Goal: Information Seeking & Learning: Learn about a topic

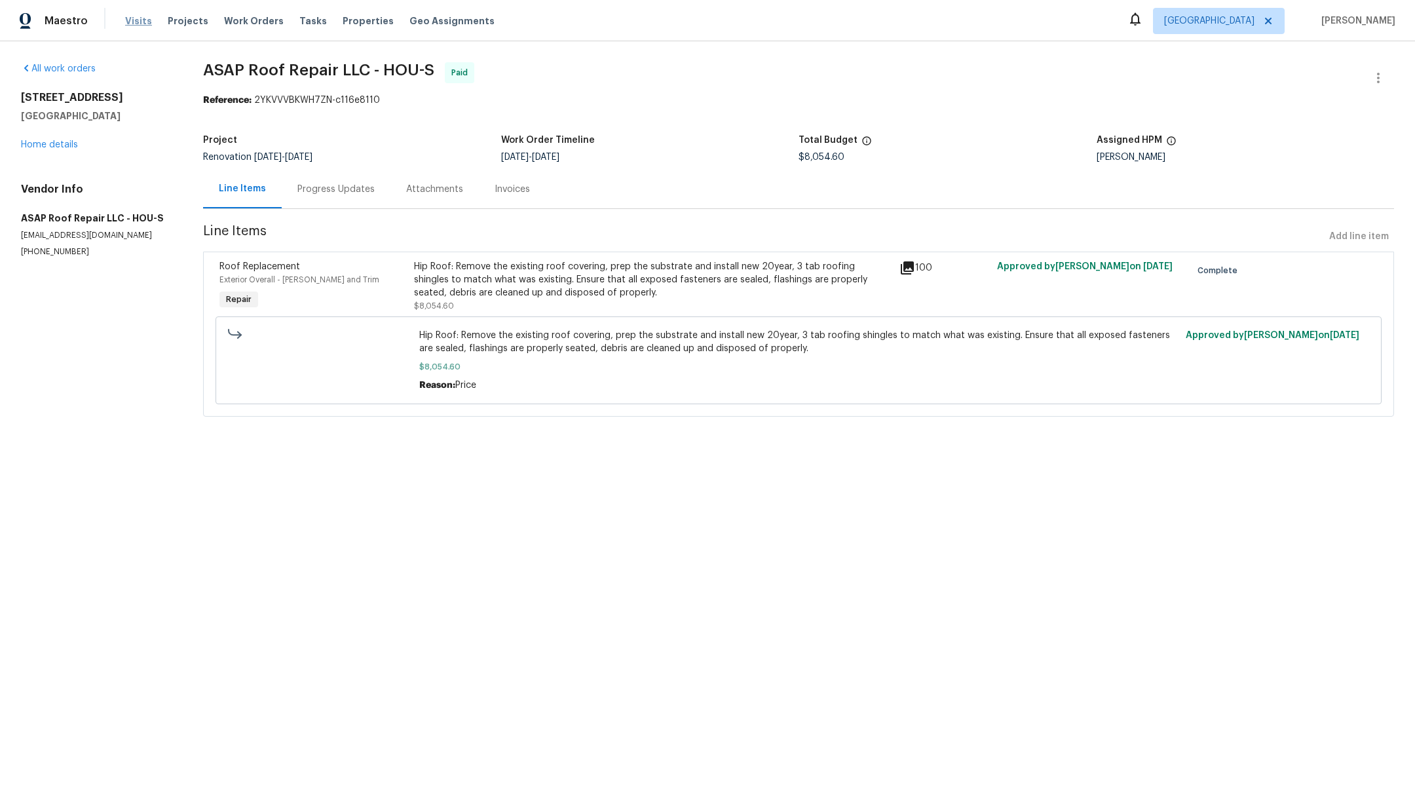
click at [137, 18] on span "Visits" at bounding box center [138, 20] width 27 height 13
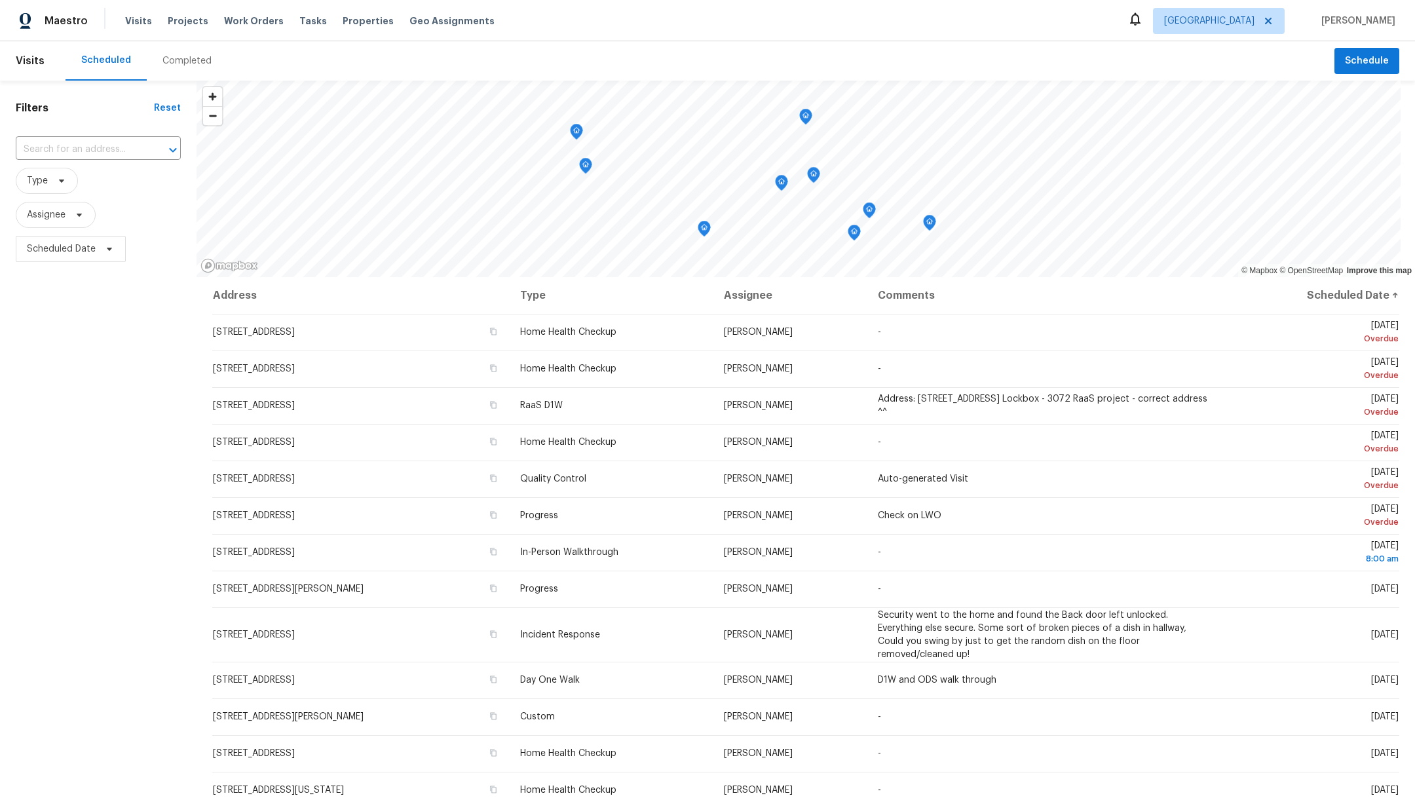
click at [189, 69] on div "Completed" at bounding box center [187, 60] width 81 height 39
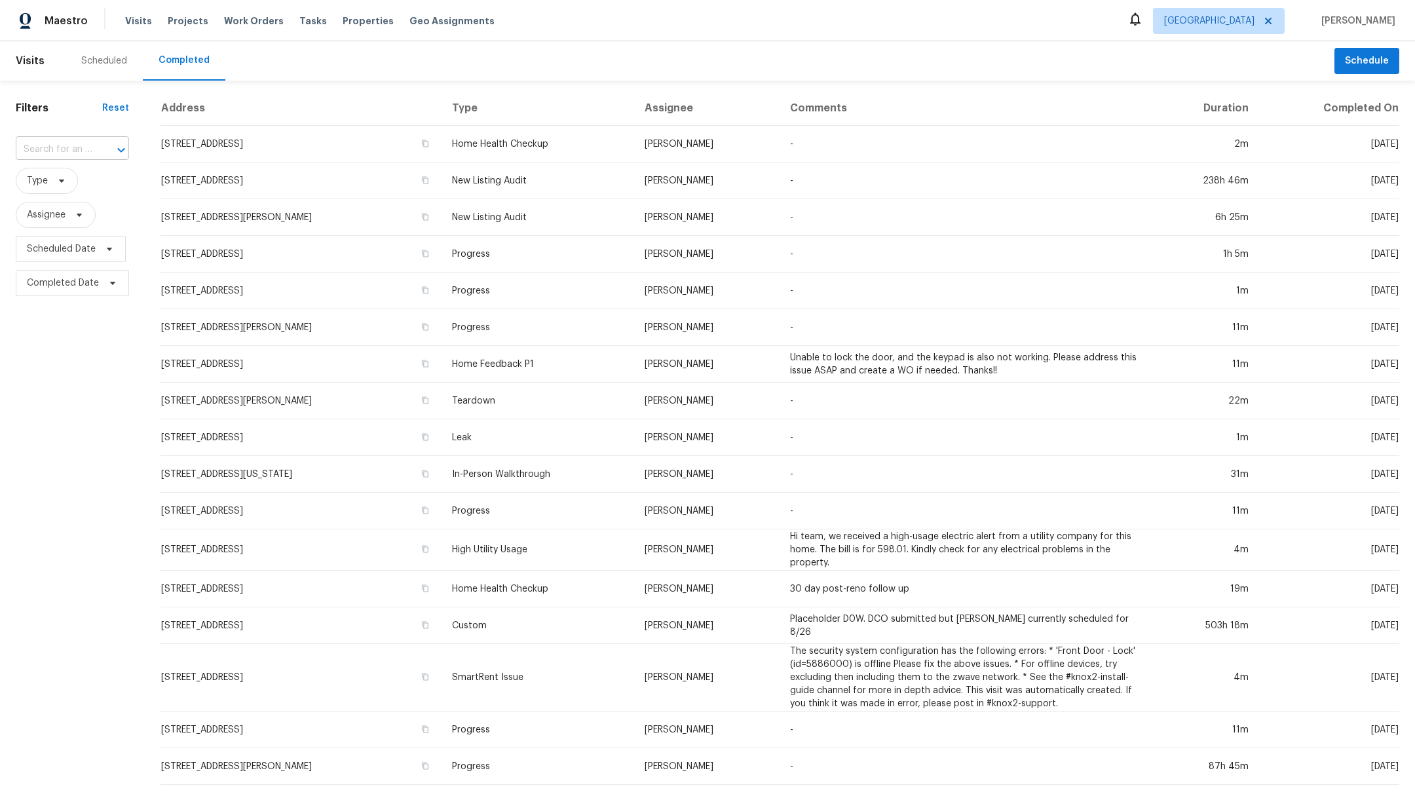
click at [75, 153] on input "text" at bounding box center [54, 150] width 77 height 20
type input "3530"
click at [73, 211] on li "[STREET_ADDRESS]" at bounding box center [71, 200] width 111 height 22
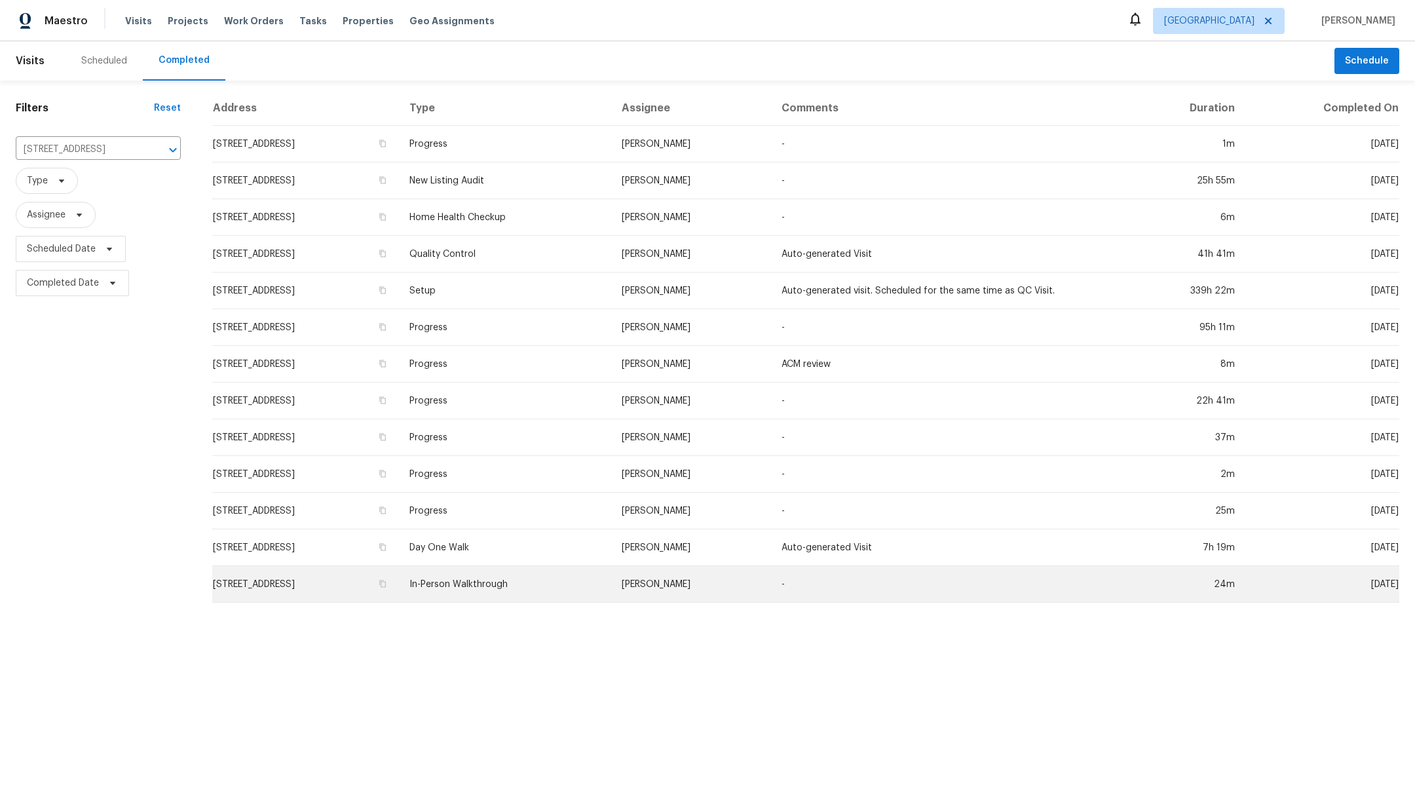
click at [356, 588] on td "[STREET_ADDRESS]" at bounding box center [305, 584] width 187 height 37
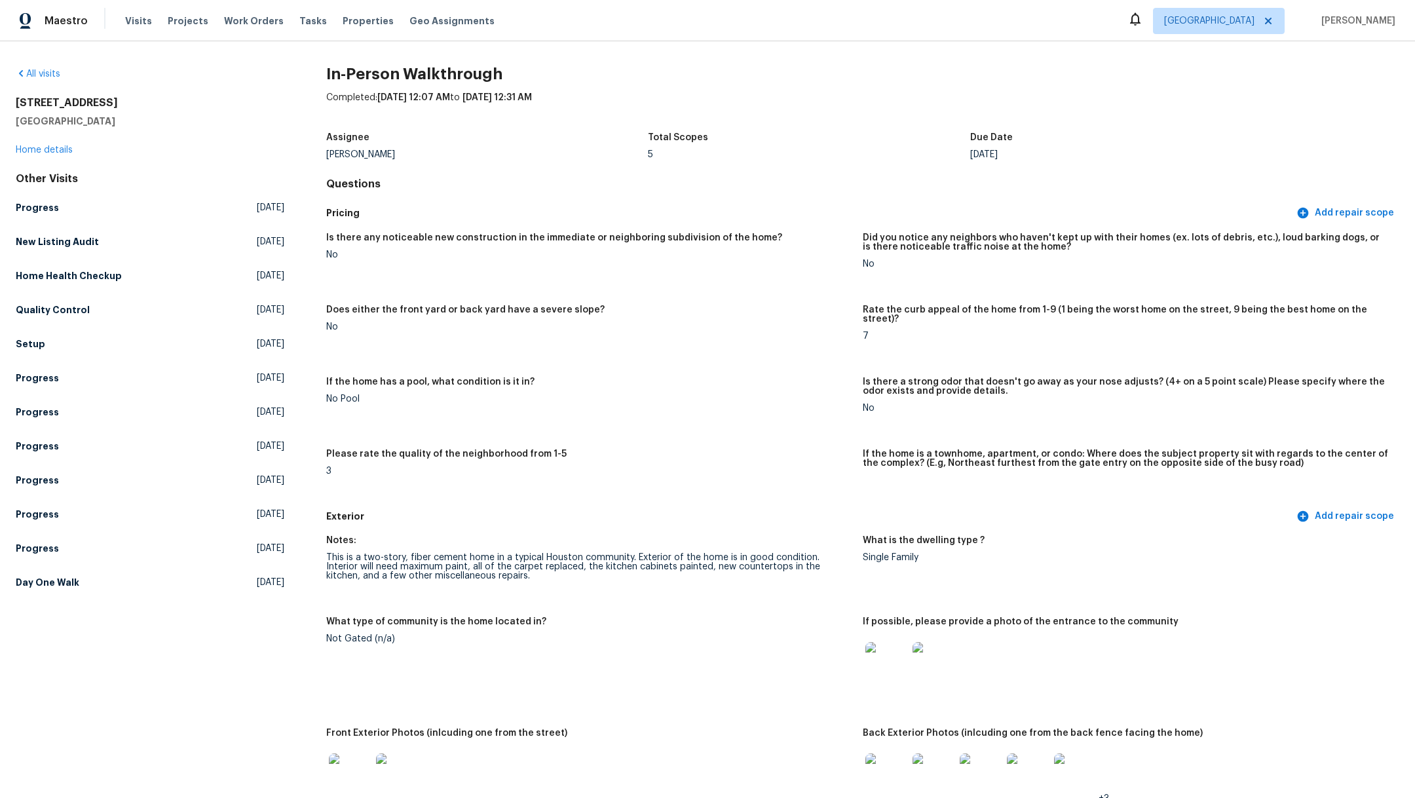
scroll to position [193, 0]
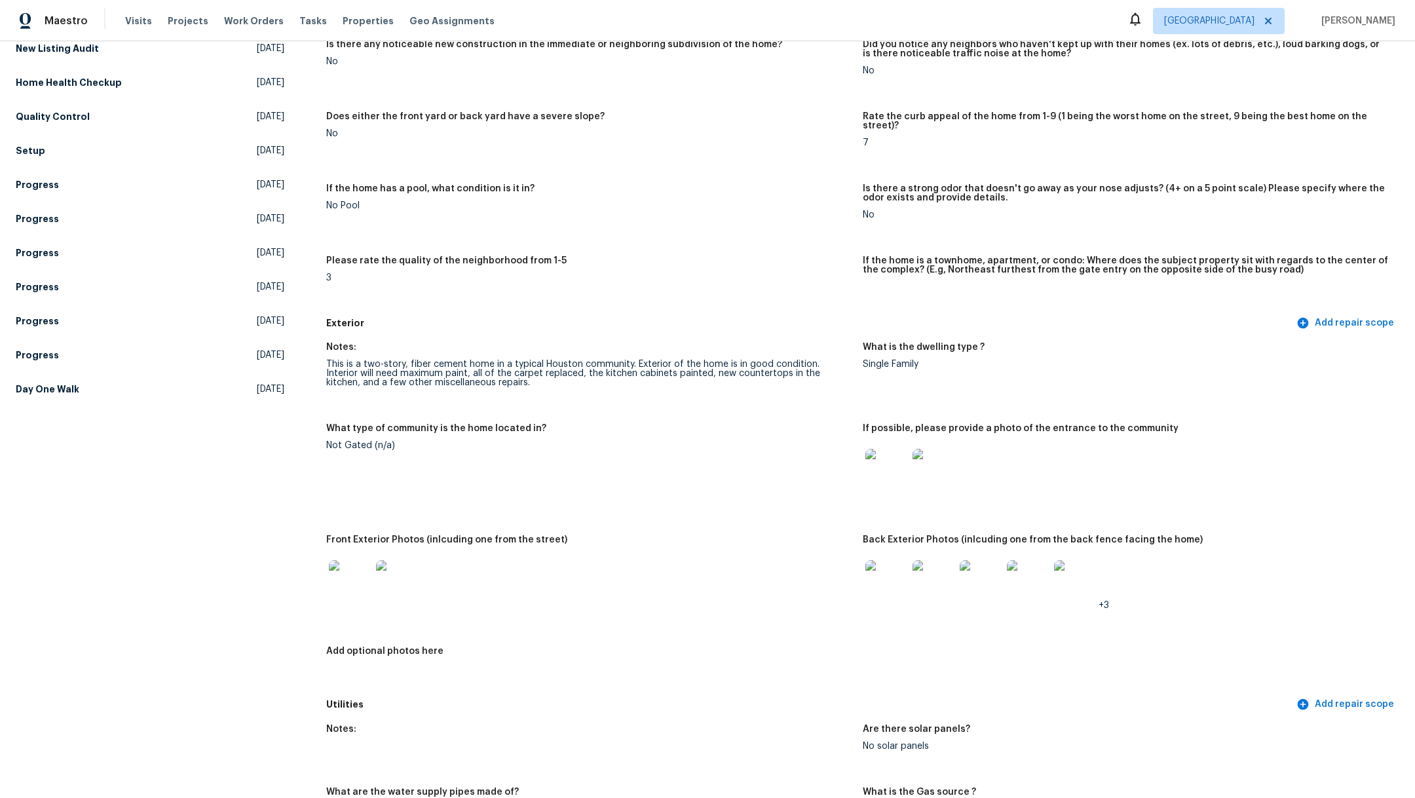
click at [885, 567] on img at bounding box center [886, 581] width 42 height 42
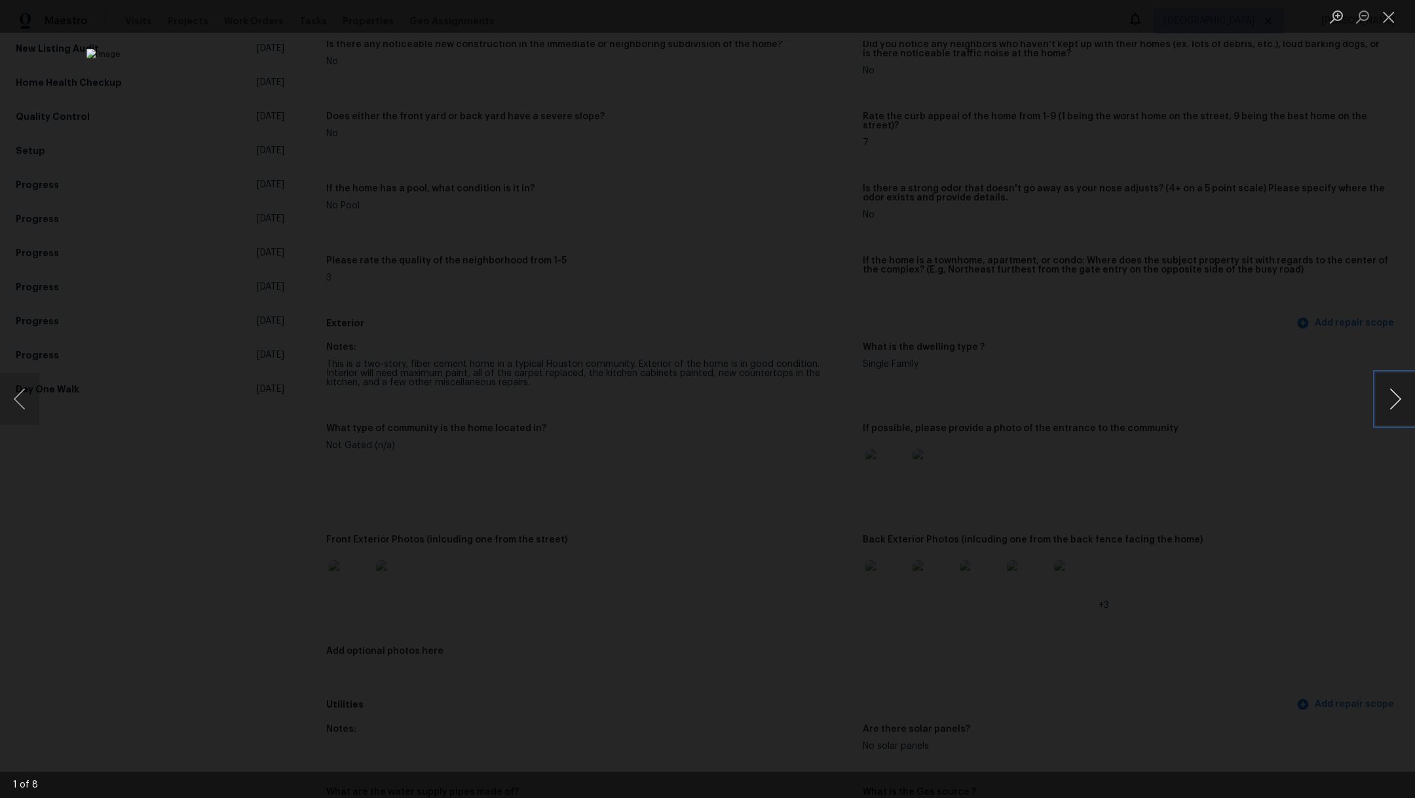
click at [1391, 403] on button "Next image" at bounding box center [1394, 399] width 39 height 52
click at [1395, 398] on button "Next image" at bounding box center [1394, 399] width 39 height 52
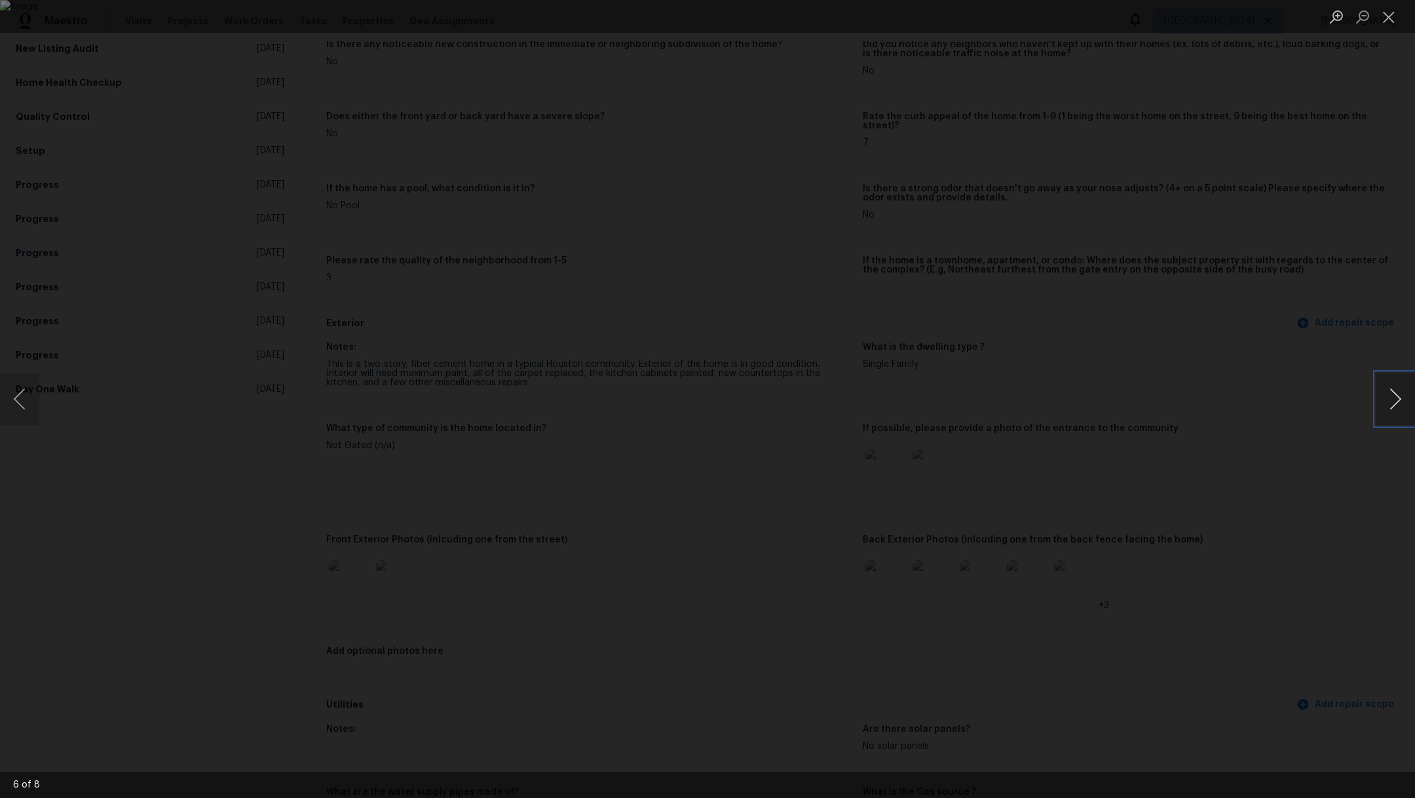
click at [1395, 398] on button "Next image" at bounding box center [1394, 399] width 39 height 52
click at [1391, 22] on button "Close lightbox" at bounding box center [1388, 16] width 26 height 23
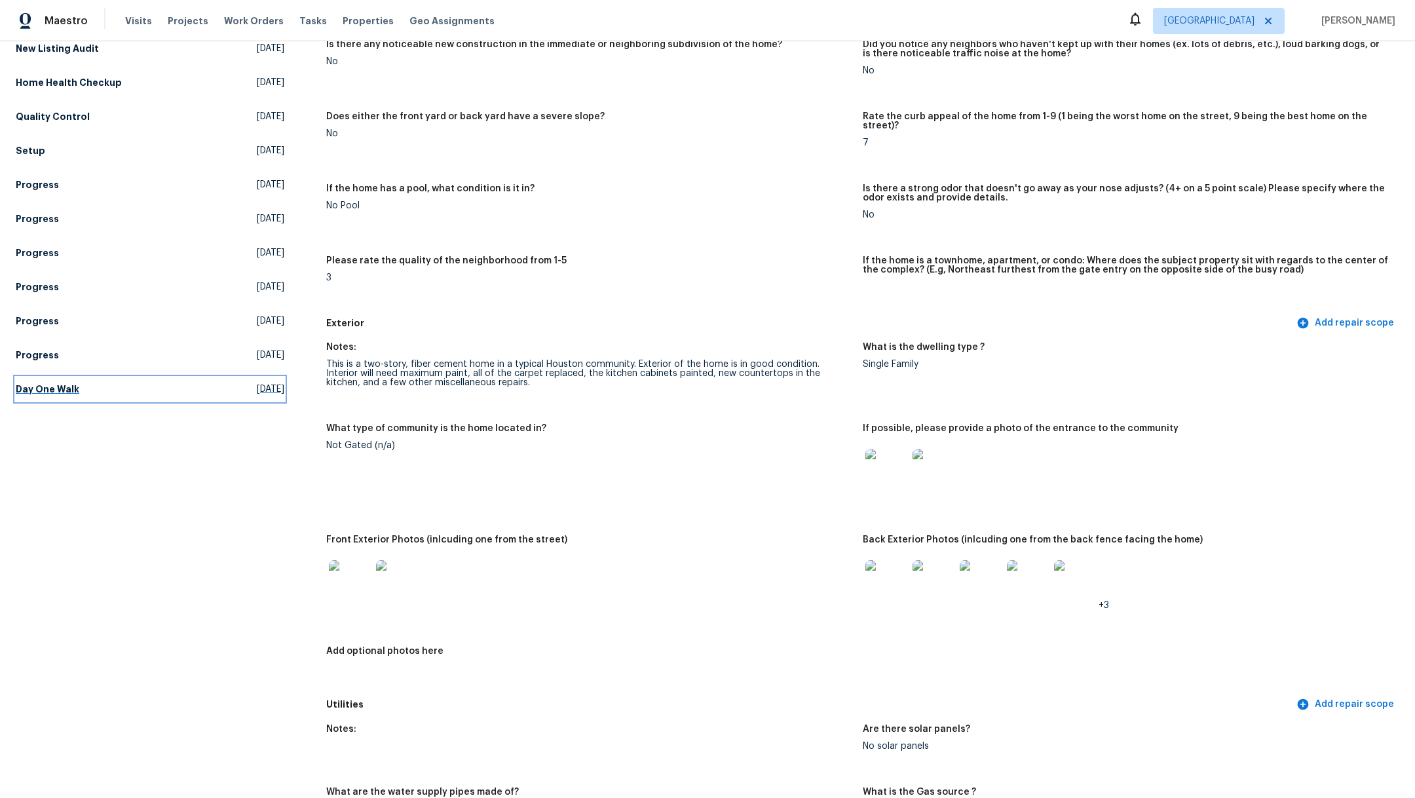
click at [43, 391] on h5 "Day One Walk" at bounding box center [48, 389] width 64 height 13
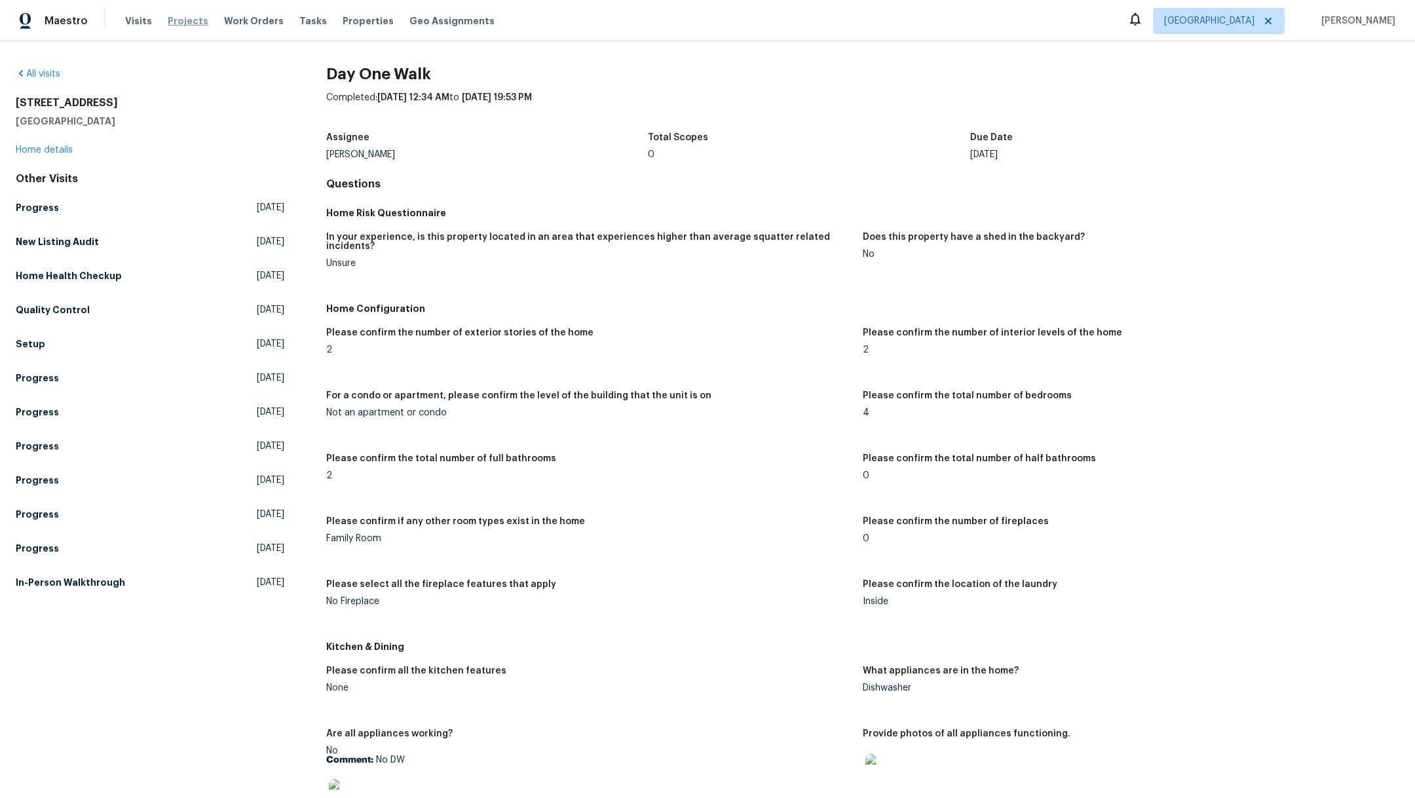
click at [176, 16] on span "Projects" at bounding box center [188, 20] width 41 height 13
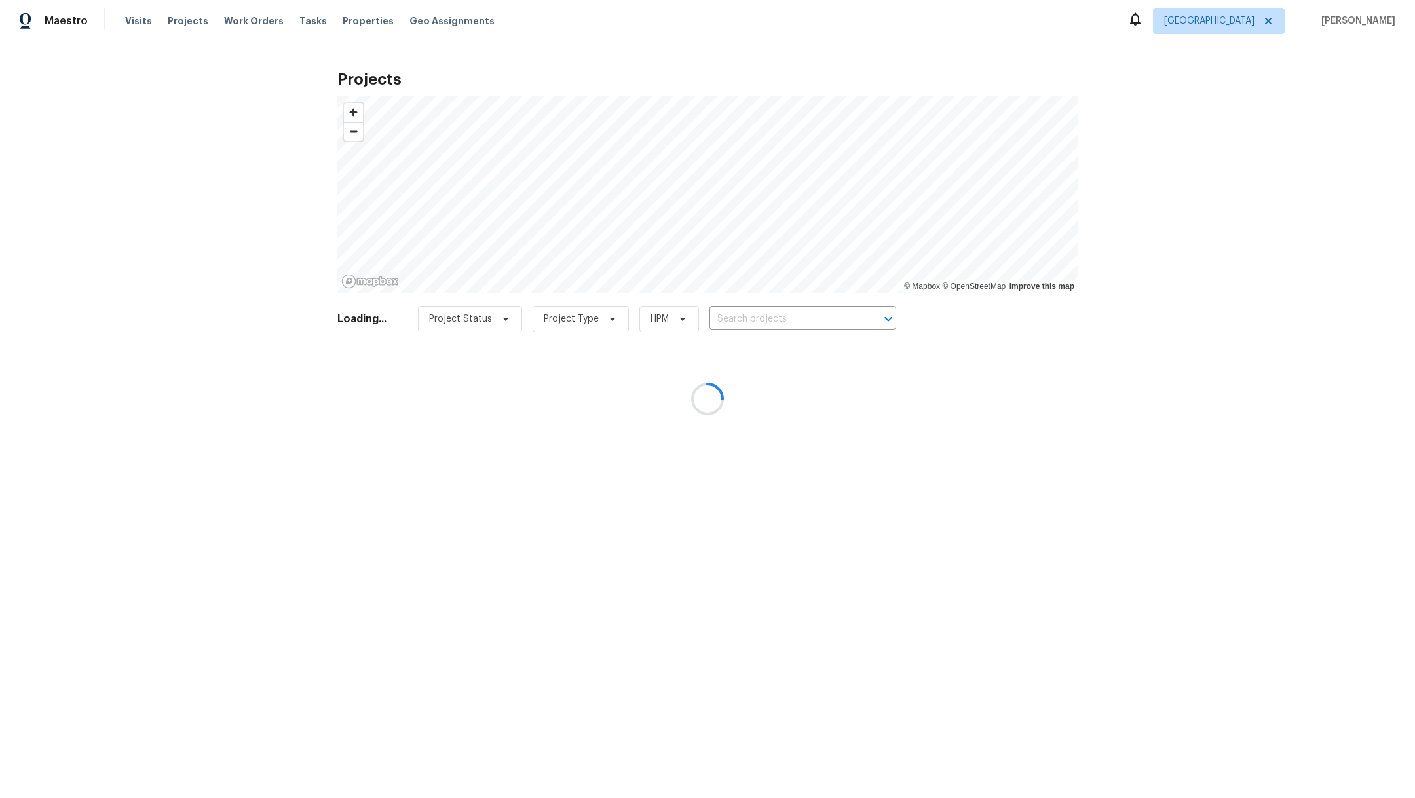
click at [738, 320] on div at bounding box center [707, 399] width 1415 height 798
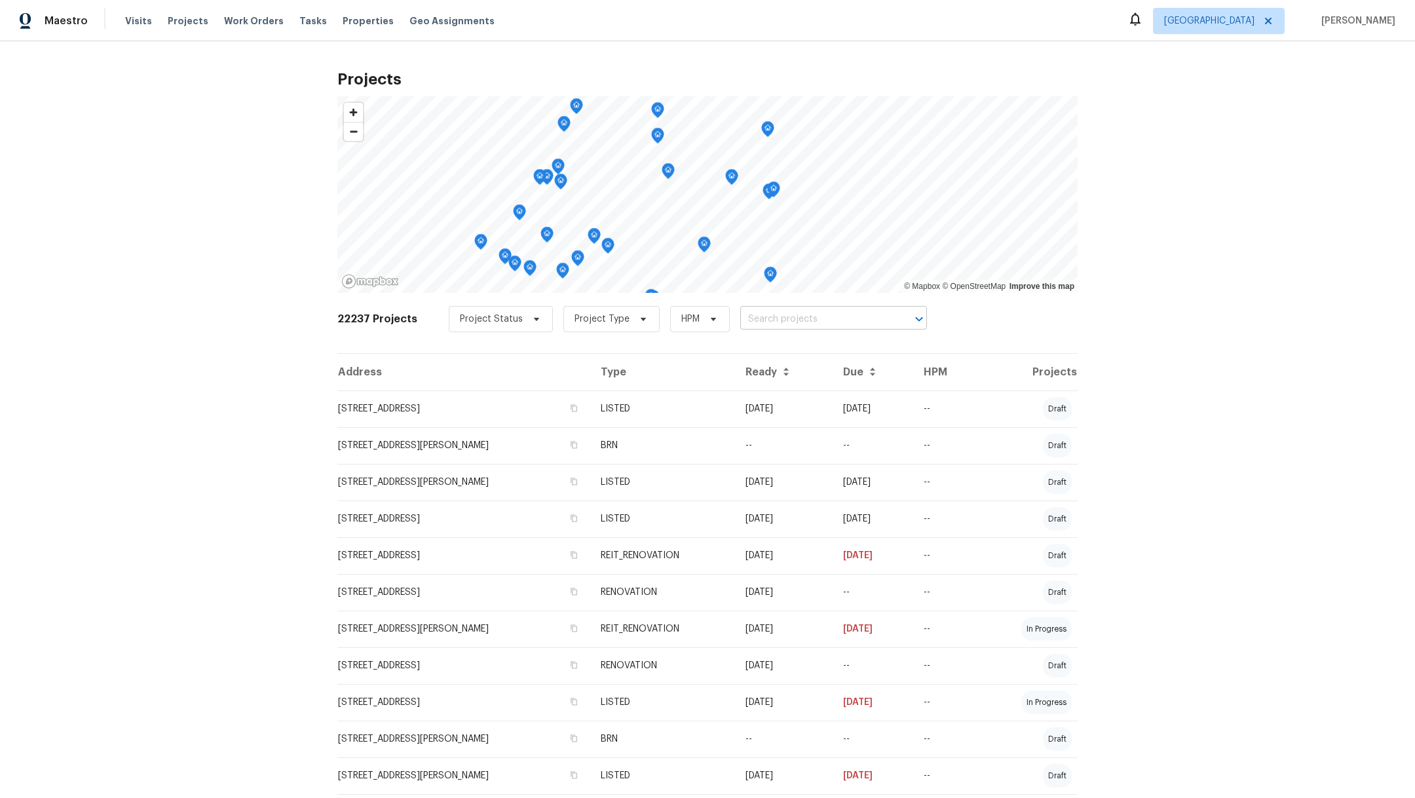
click at [741, 320] on input "text" at bounding box center [815, 319] width 150 height 20
type input "6910 ench"
click at [750, 349] on li "[STREET_ADDRESS]" at bounding box center [818, 348] width 191 height 22
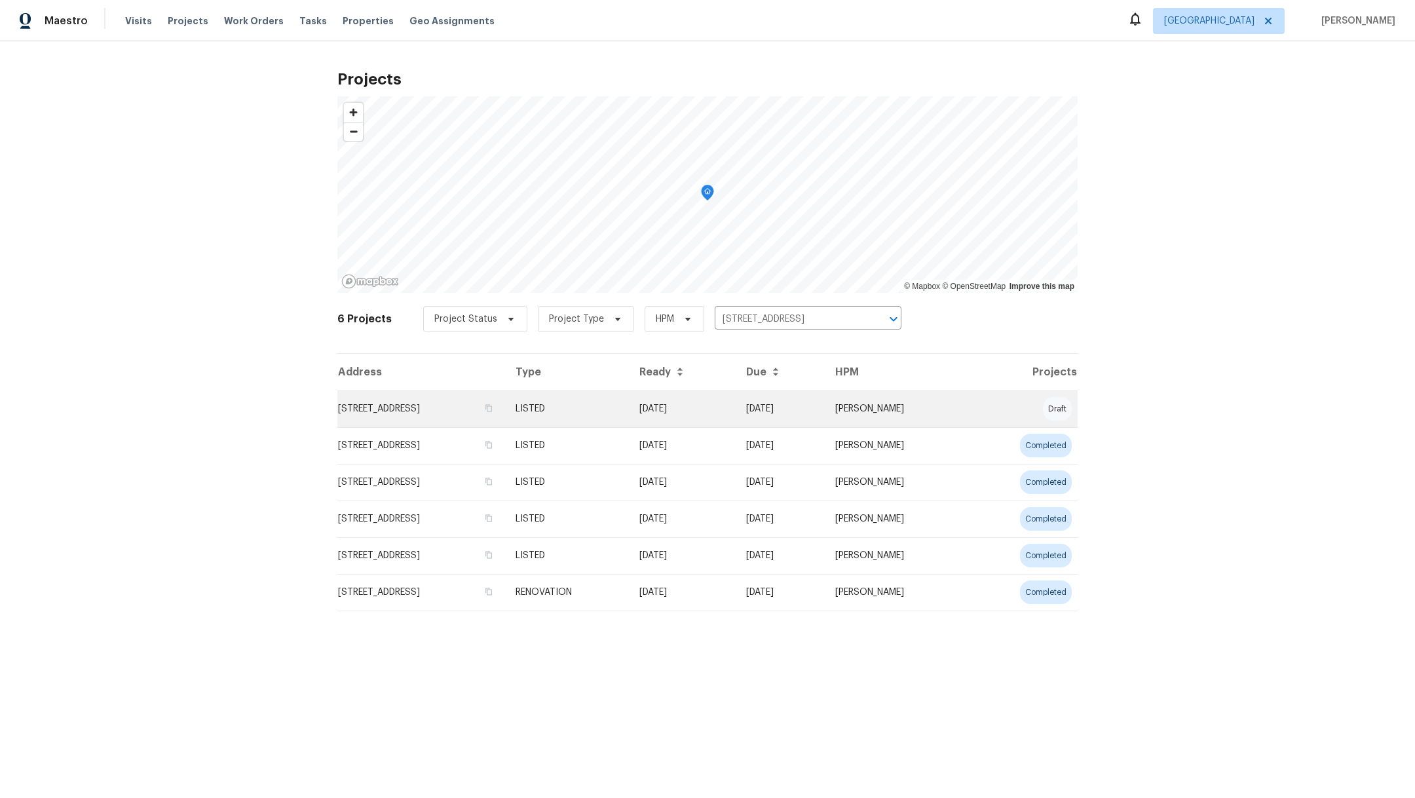
click at [409, 409] on td "[STREET_ADDRESS]" at bounding box center [421, 408] width 168 height 37
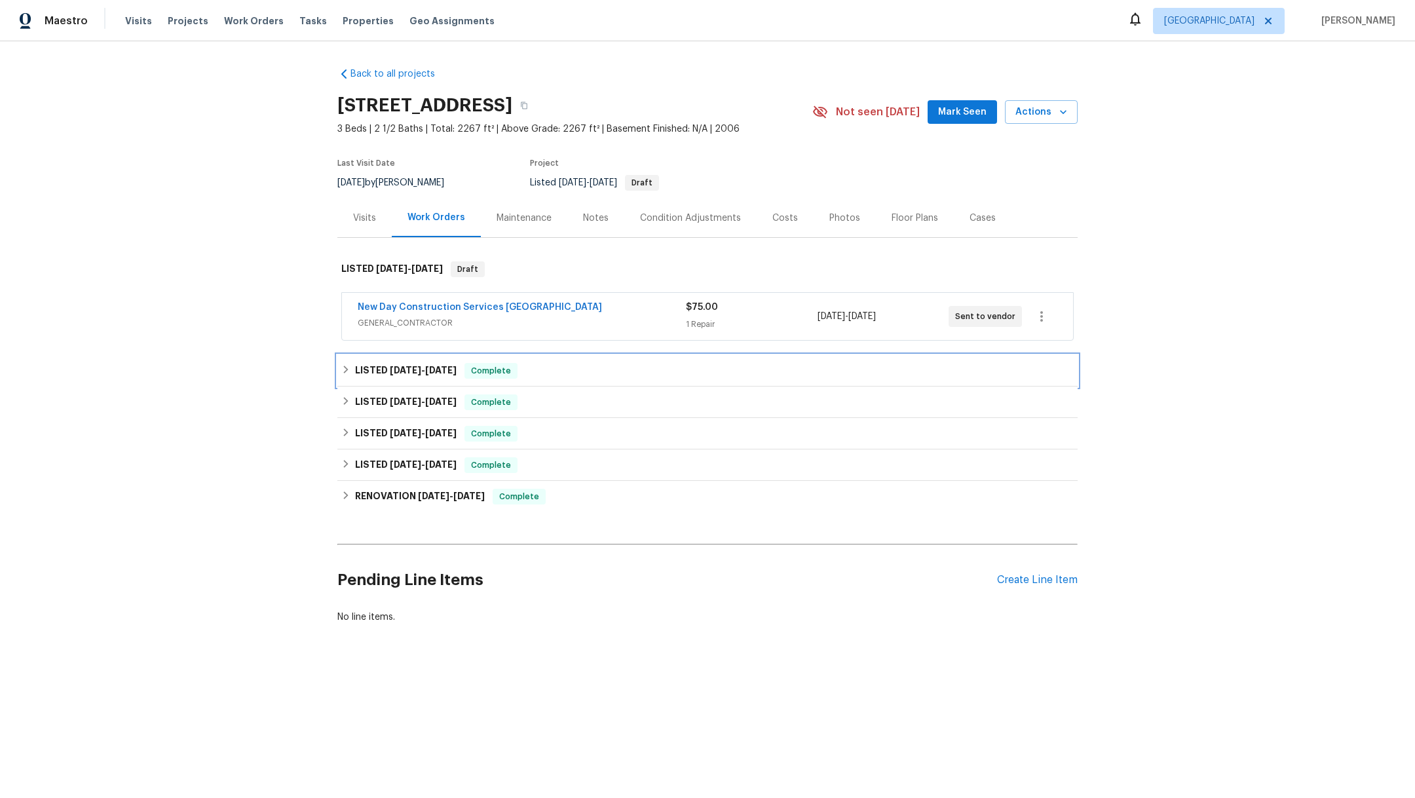
click at [403, 372] on span "[DATE]" at bounding box center [405, 369] width 31 height 9
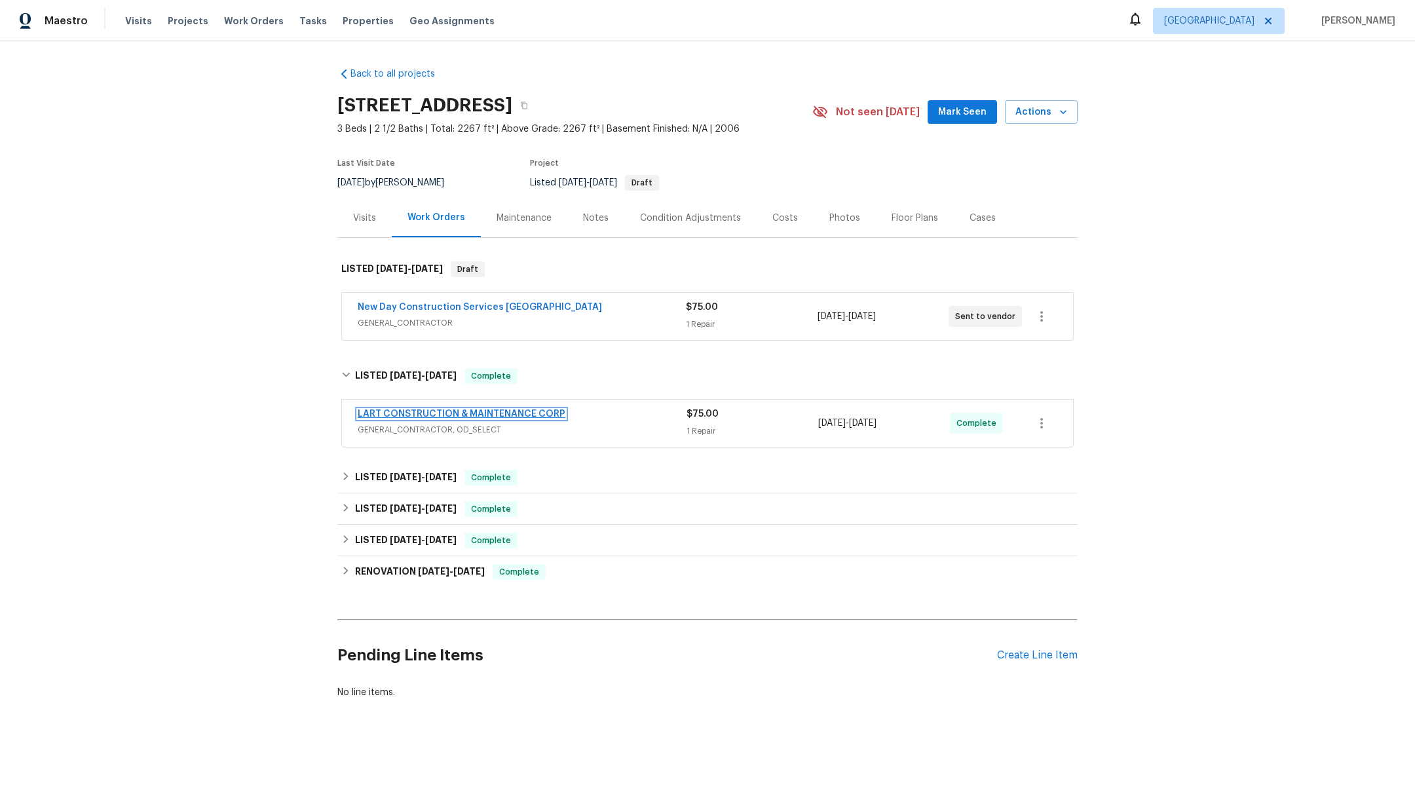
click at [416, 414] on link "LART CONSTRUCTION & MAINTENANCE CORP" at bounding box center [462, 413] width 208 height 9
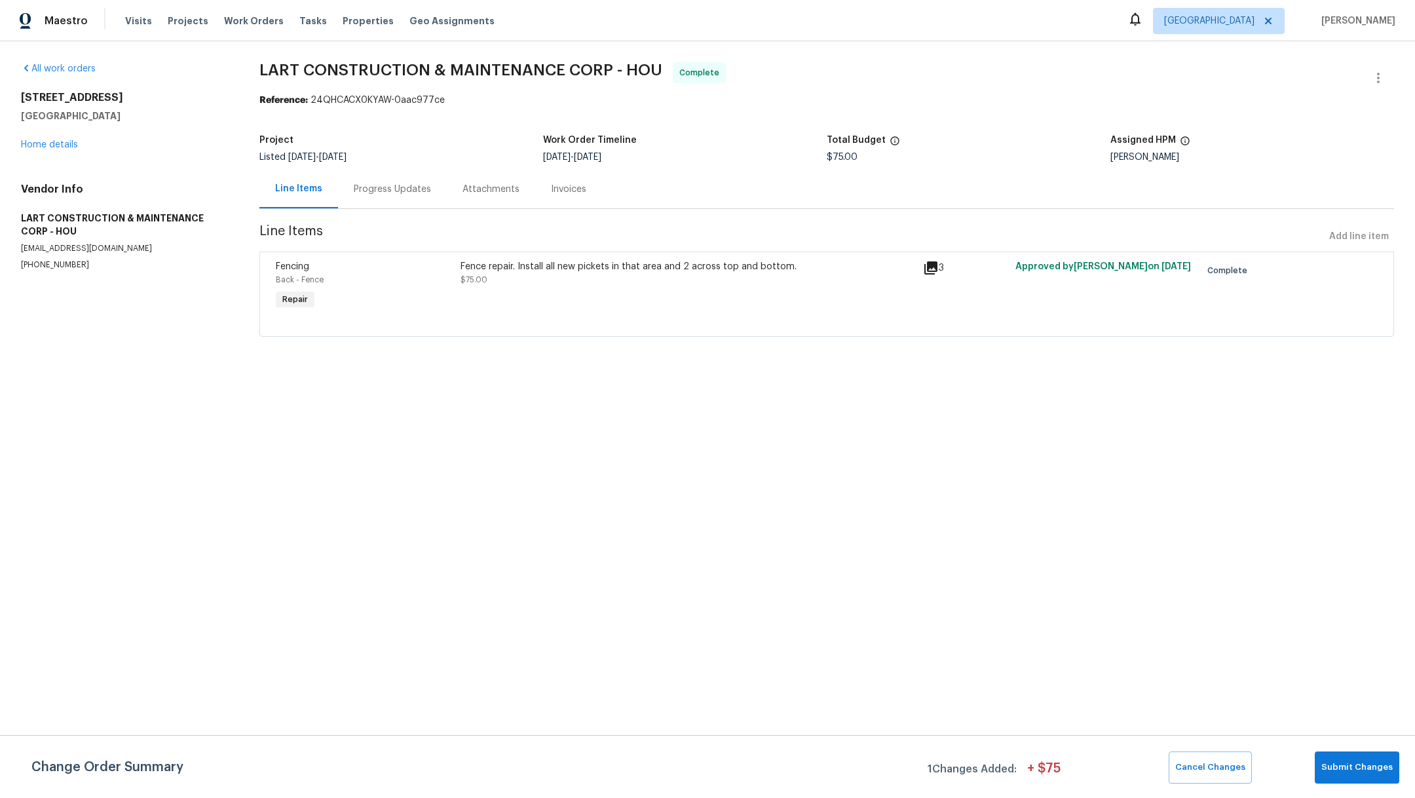
click at [551, 281] on div "Fence repair. Install all new pickets in that area and 2 across top and bottom.…" at bounding box center [687, 273] width 455 height 26
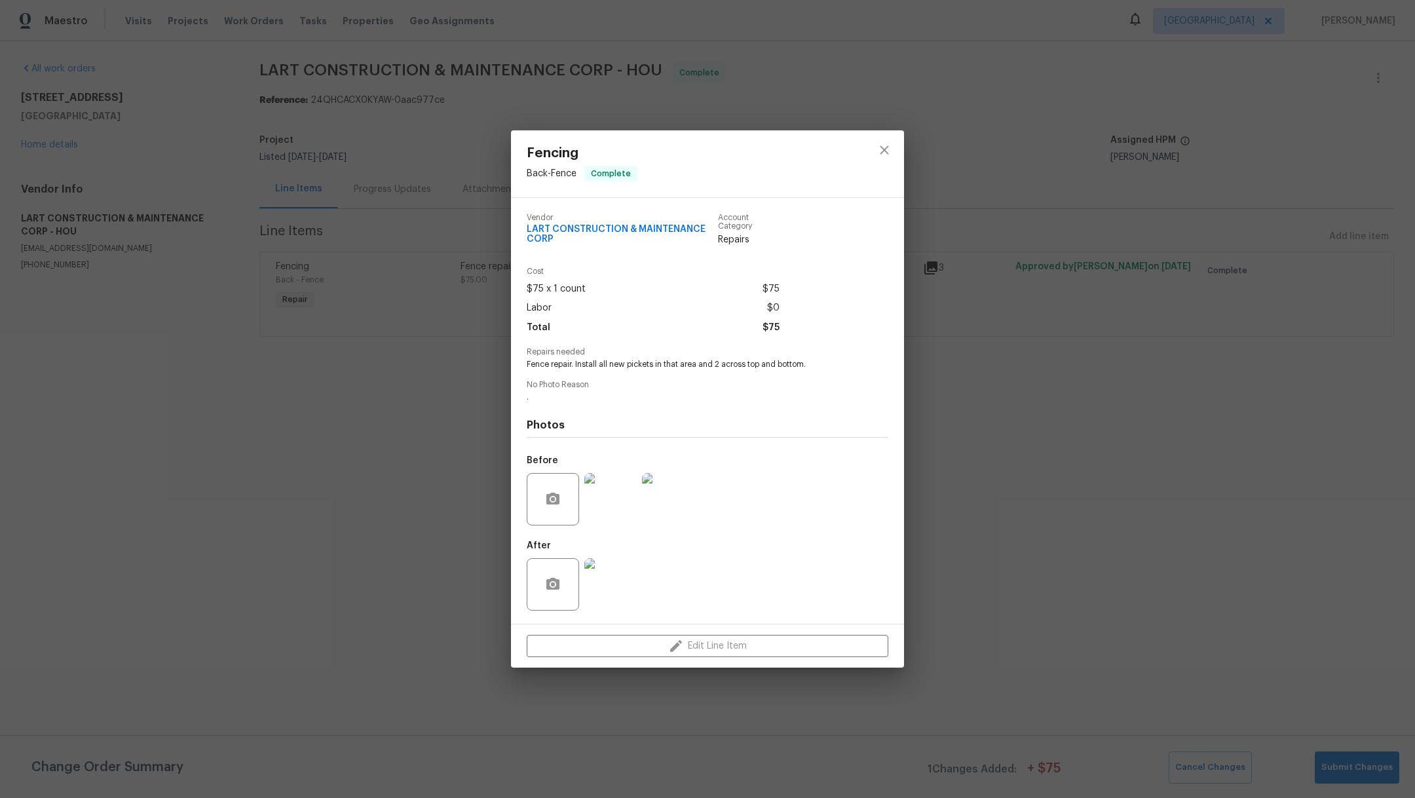
click at [616, 591] on img at bounding box center [610, 584] width 52 height 52
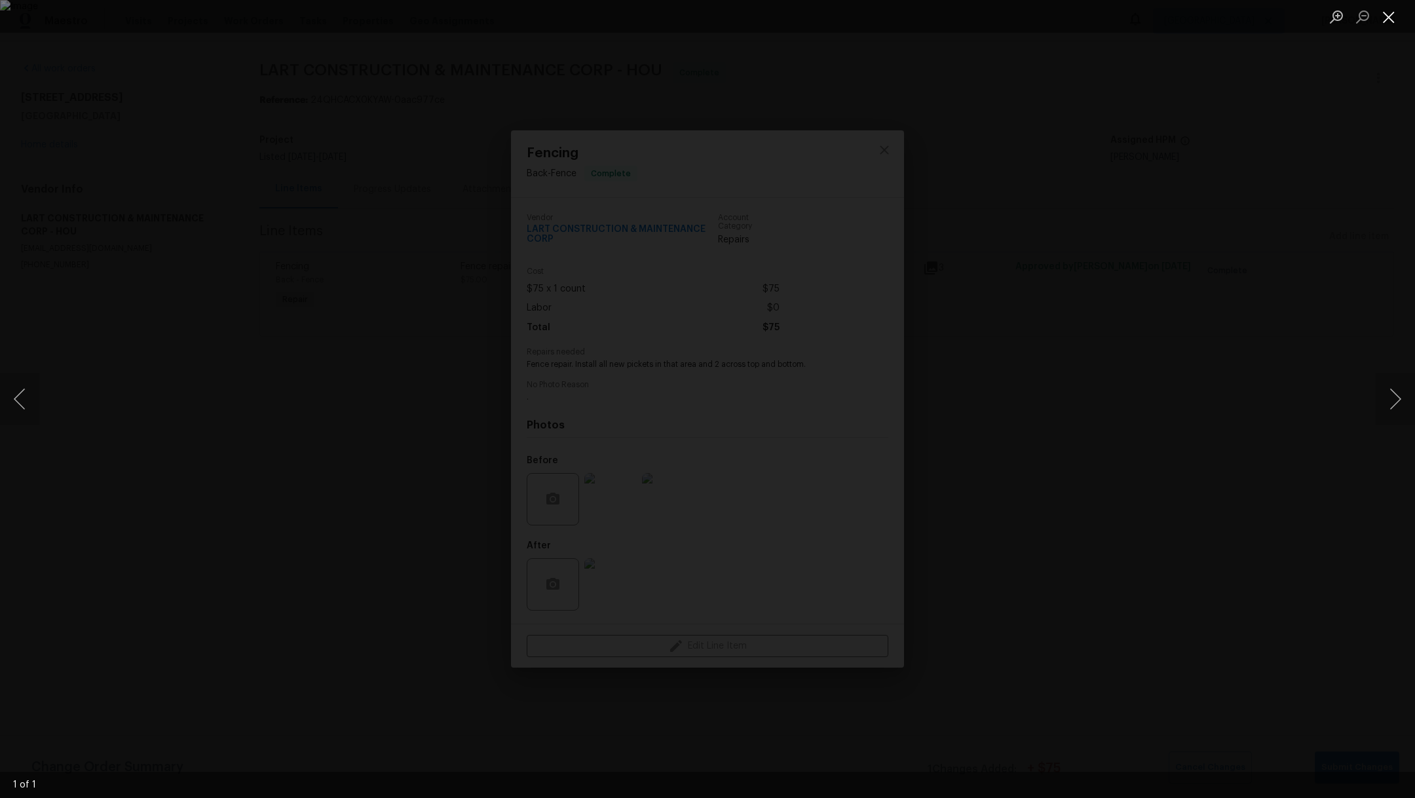
click at [1389, 18] on button "Close lightbox" at bounding box center [1388, 16] width 26 height 23
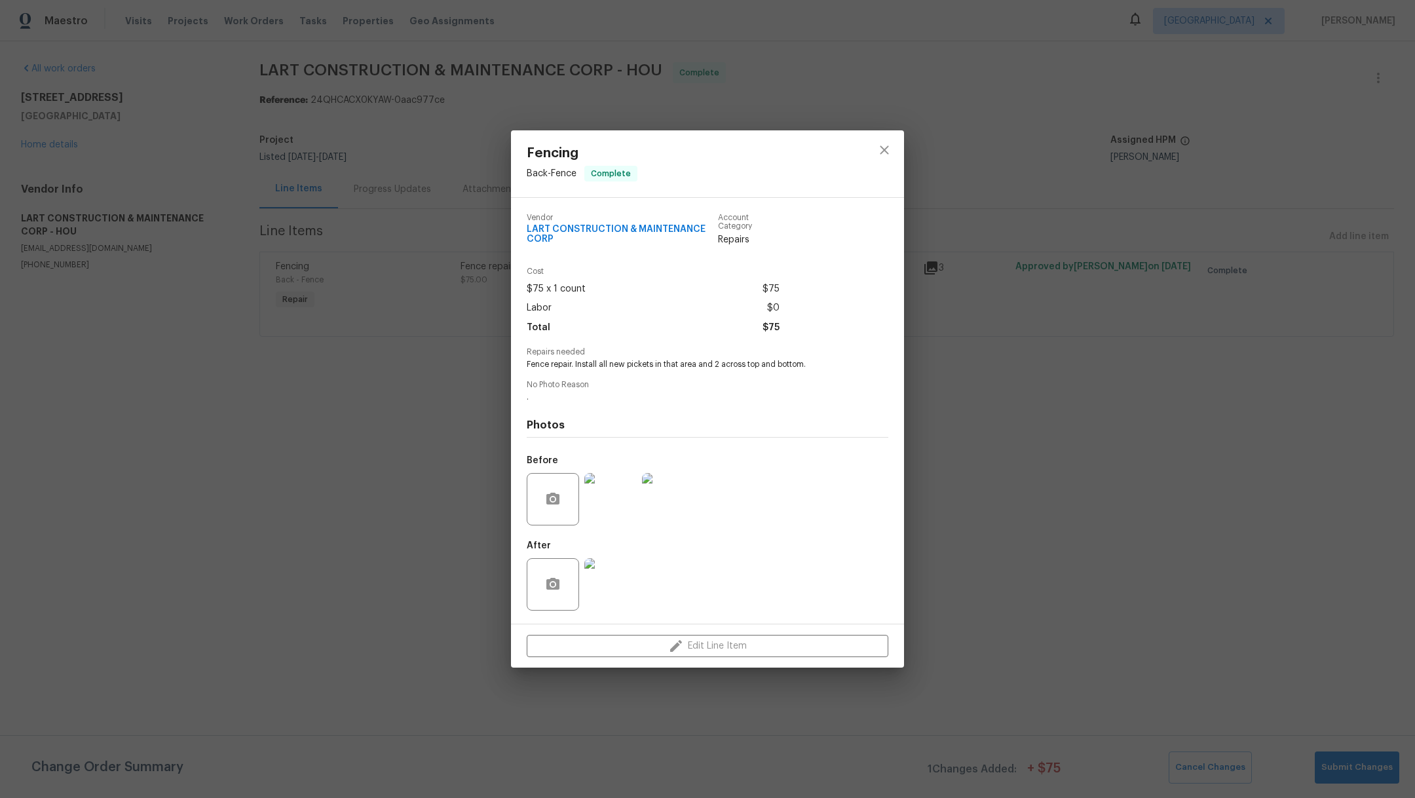
click at [601, 595] on img at bounding box center [610, 584] width 52 height 52
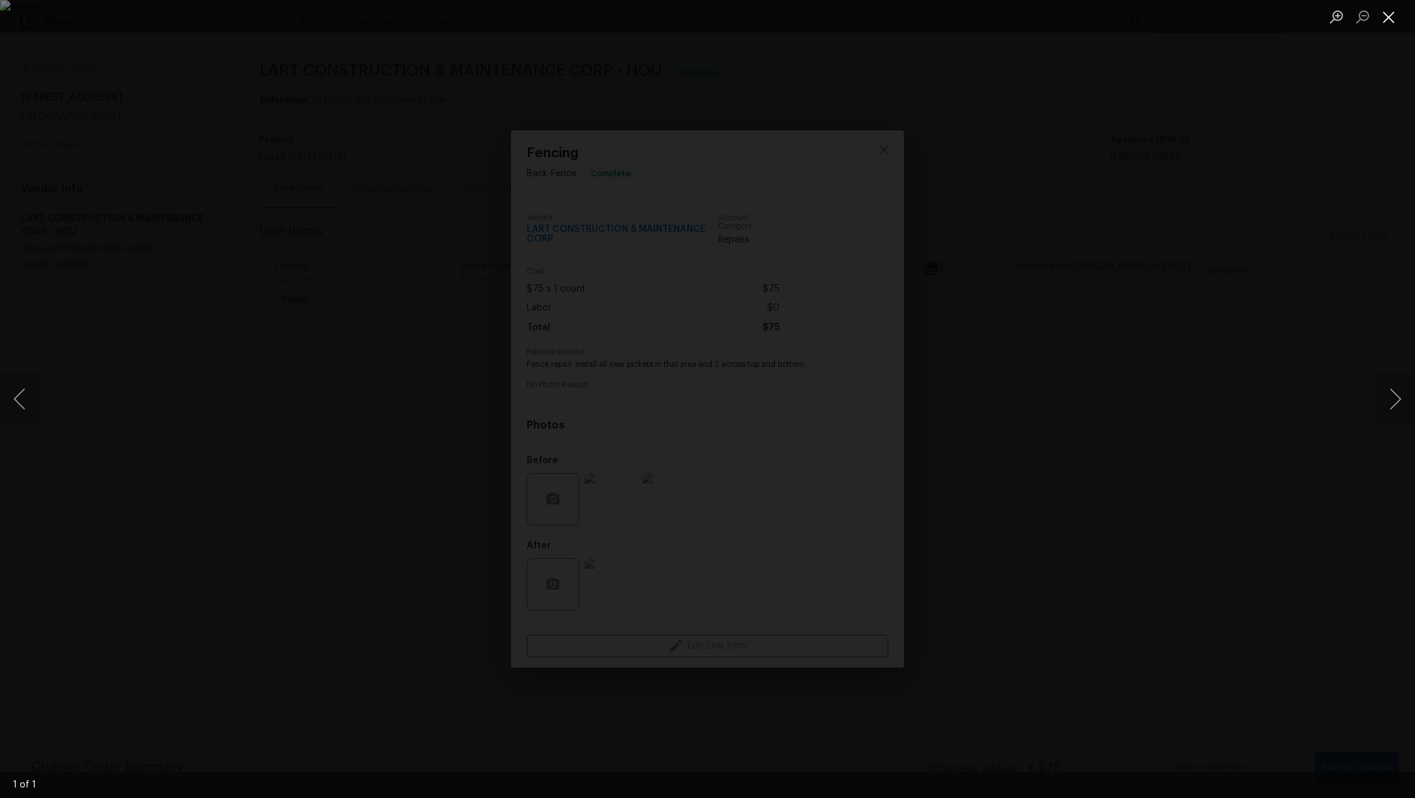
click at [1394, 18] on button "Close lightbox" at bounding box center [1388, 16] width 26 height 23
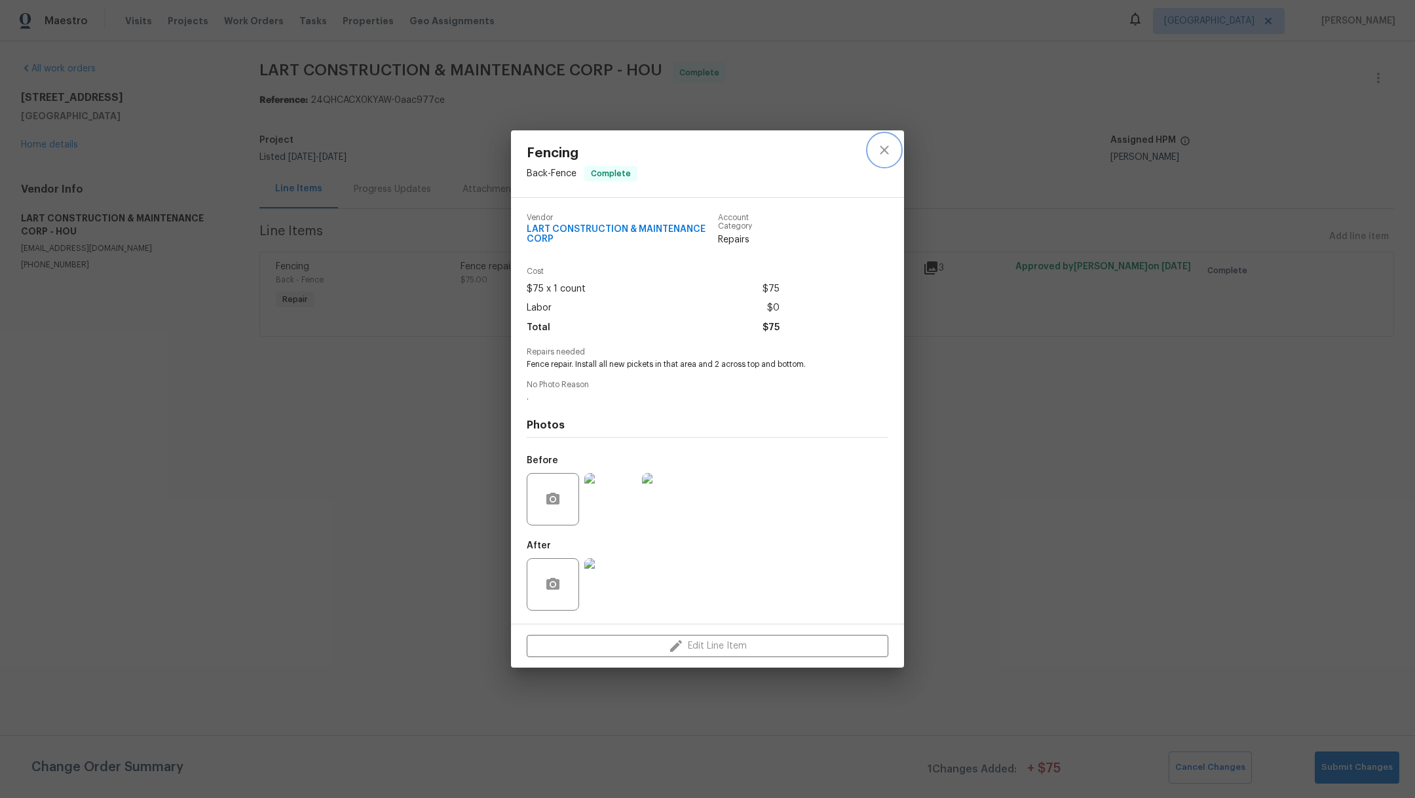
click at [880, 146] on icon "close" at bounding box center [884, 149] width 9 height 9
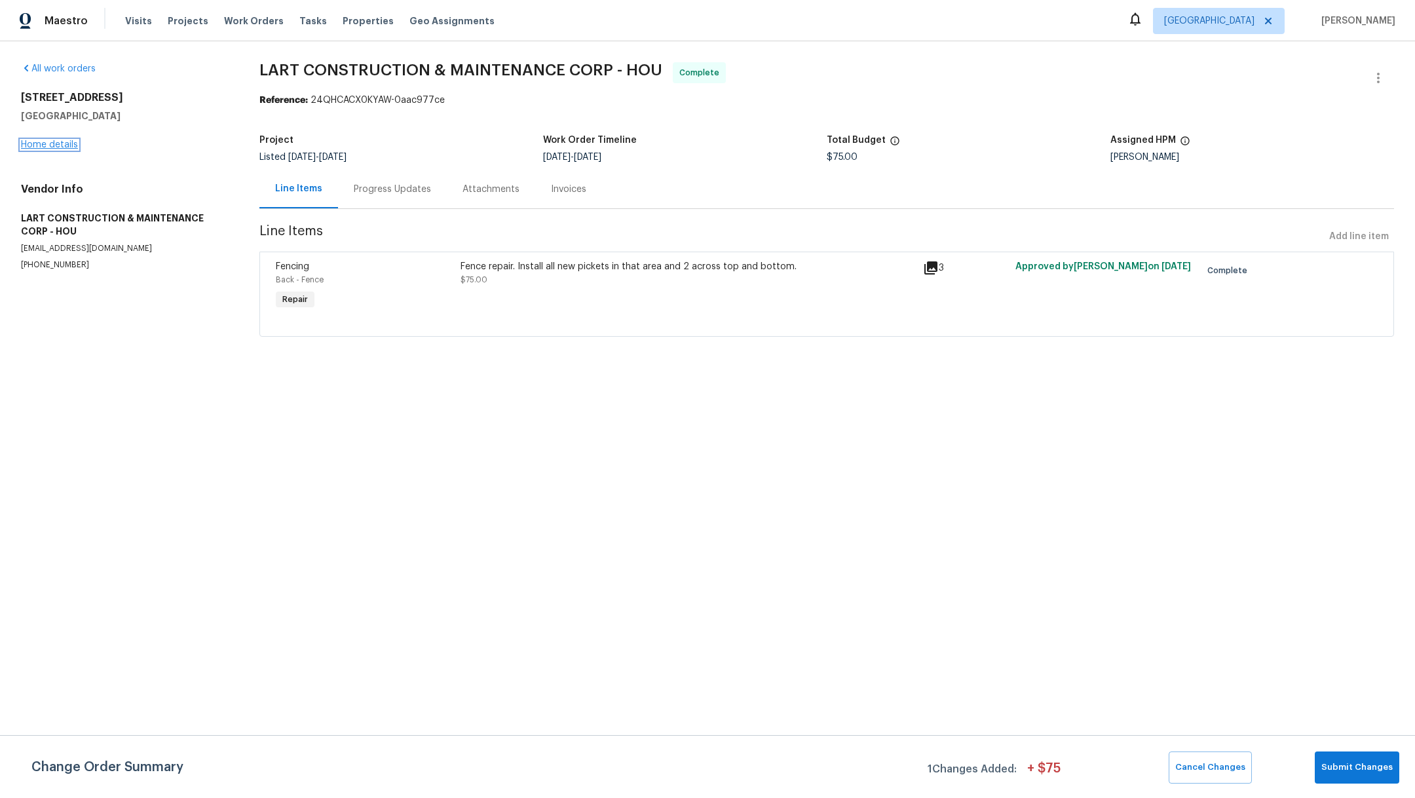
click at [44, 141] on link "Home details" at bounding box center [49, 144] width 57 height 9
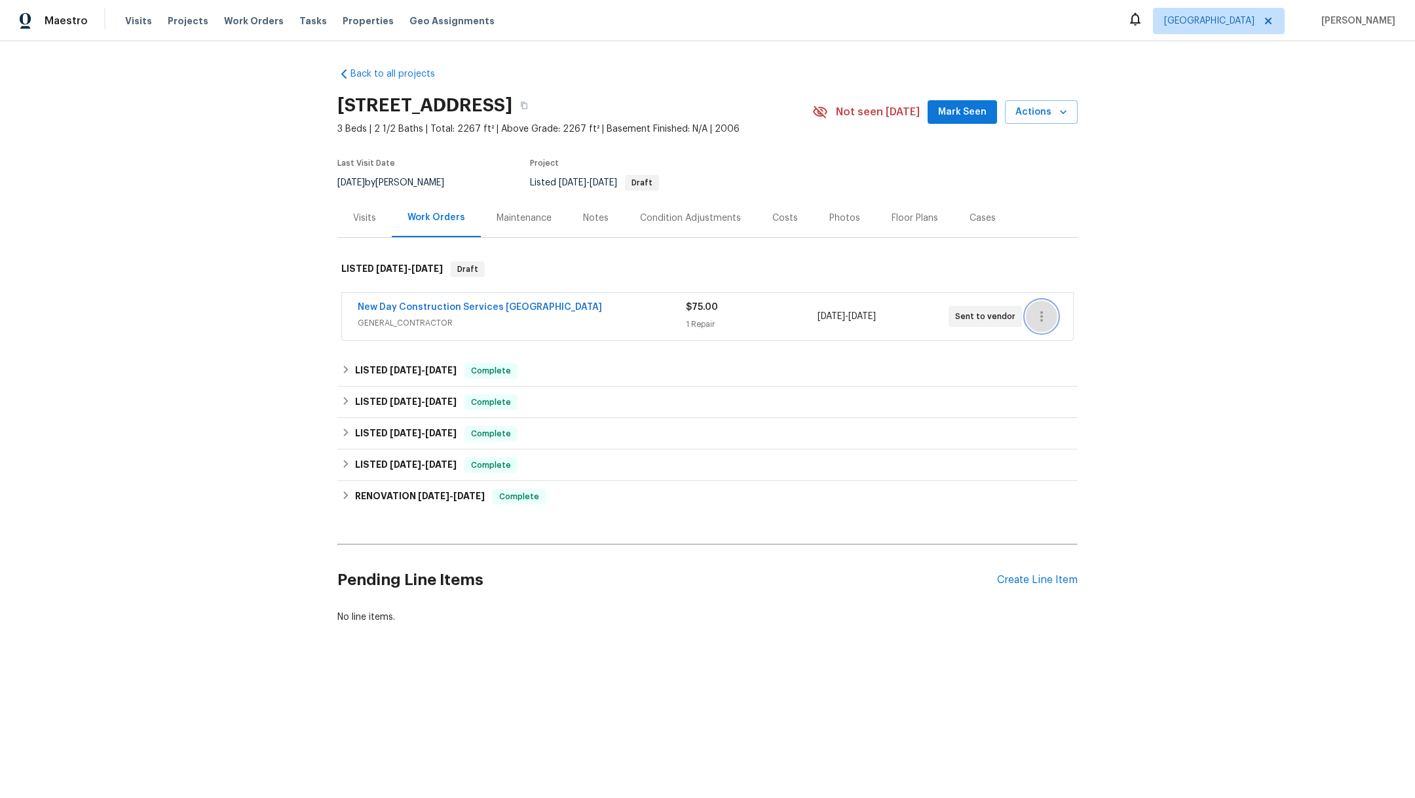
click at [1038, 321] on icon "button" at bounding box center [1042, 316] width 16 height 16
click at [394, 313] on div at bounding box center [707, 399] width 1415 height 798
click at [391, 307] on link "New Day Construction Services [GEOGRAPHIC_DATA]" at bounding box center [480, 307] width 244 height 9
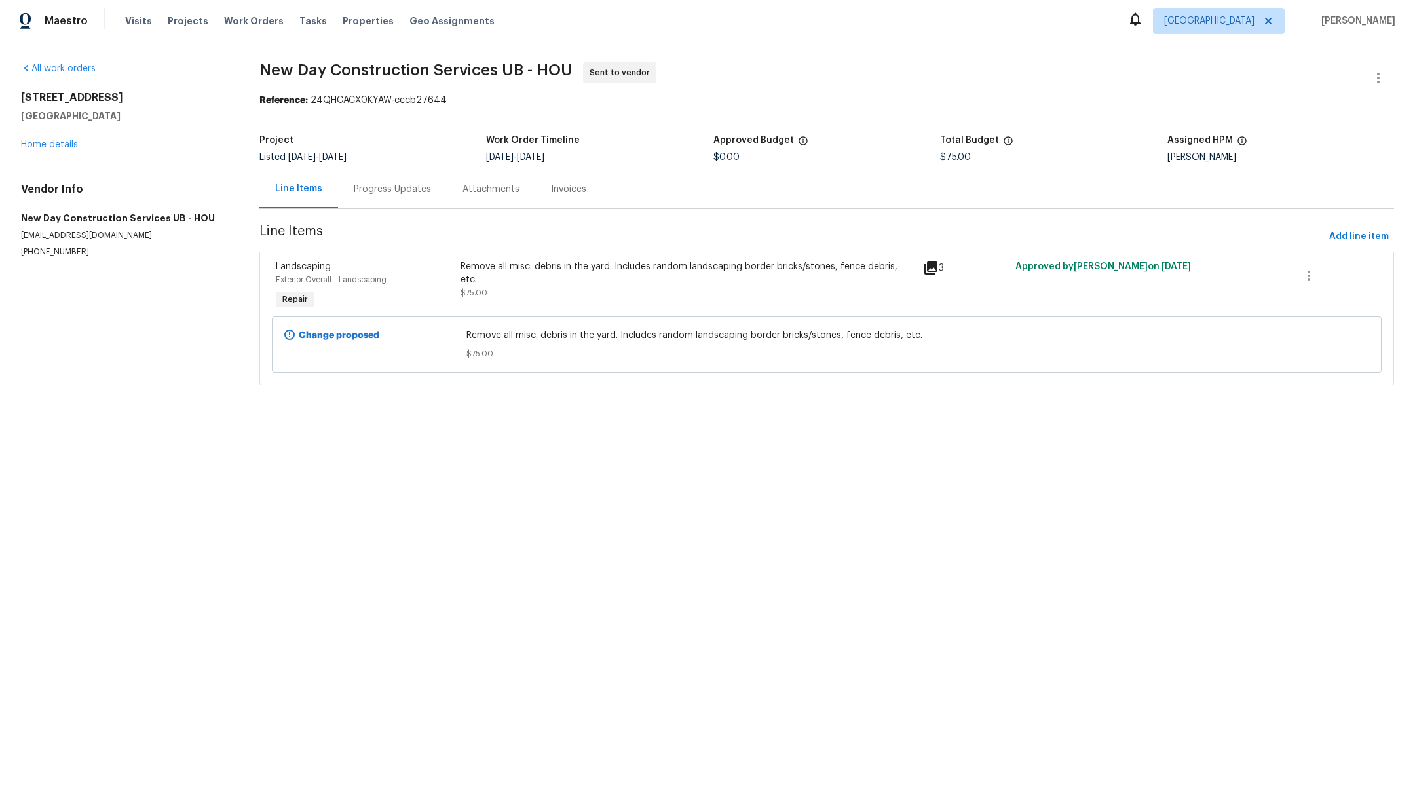
click at [395, 191] on div "Progress Updates" at bounding box center [392, 189] width 77 height 13
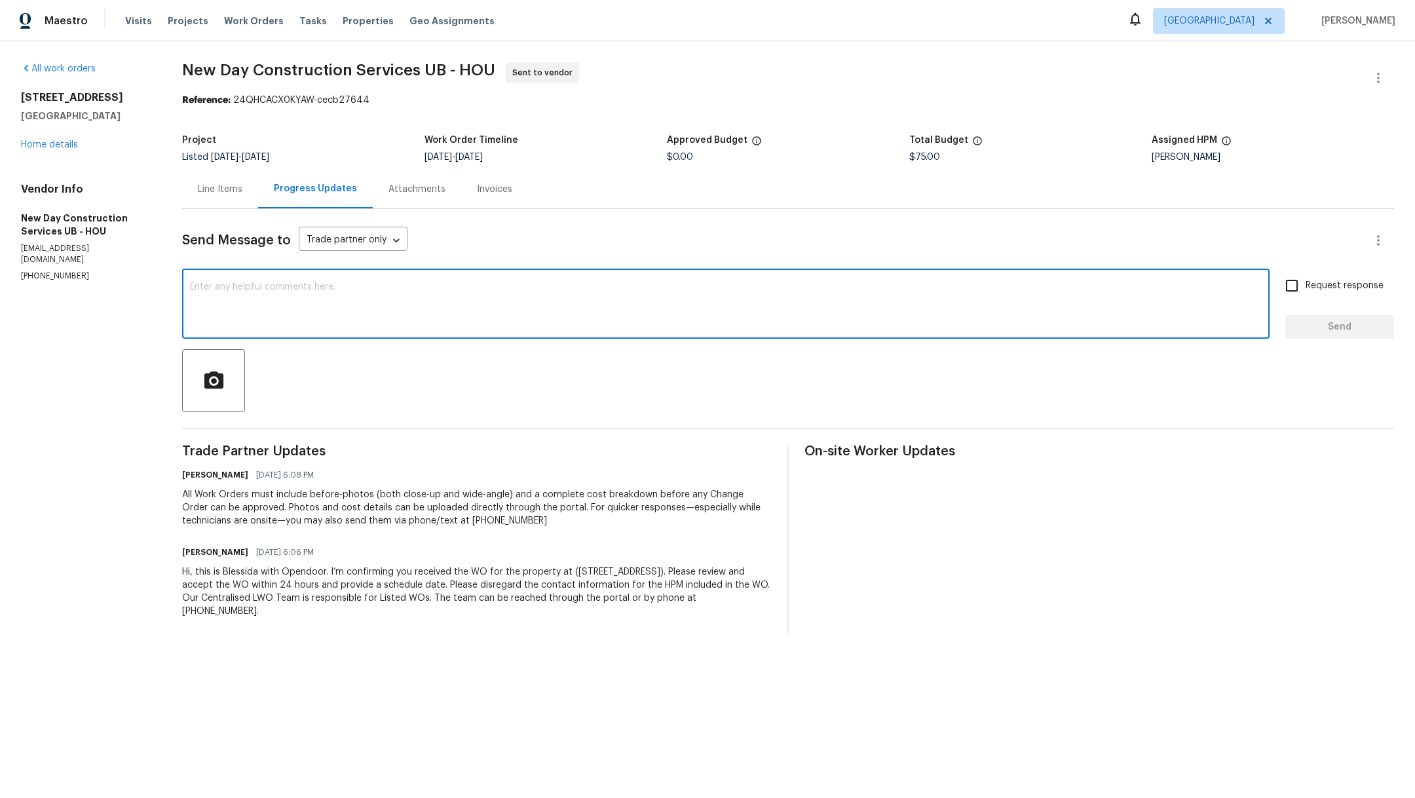
click at [401, 300] on textarea at bounding box center [726, 305] width 1072 height 46
type textarea "Hello Dyl"
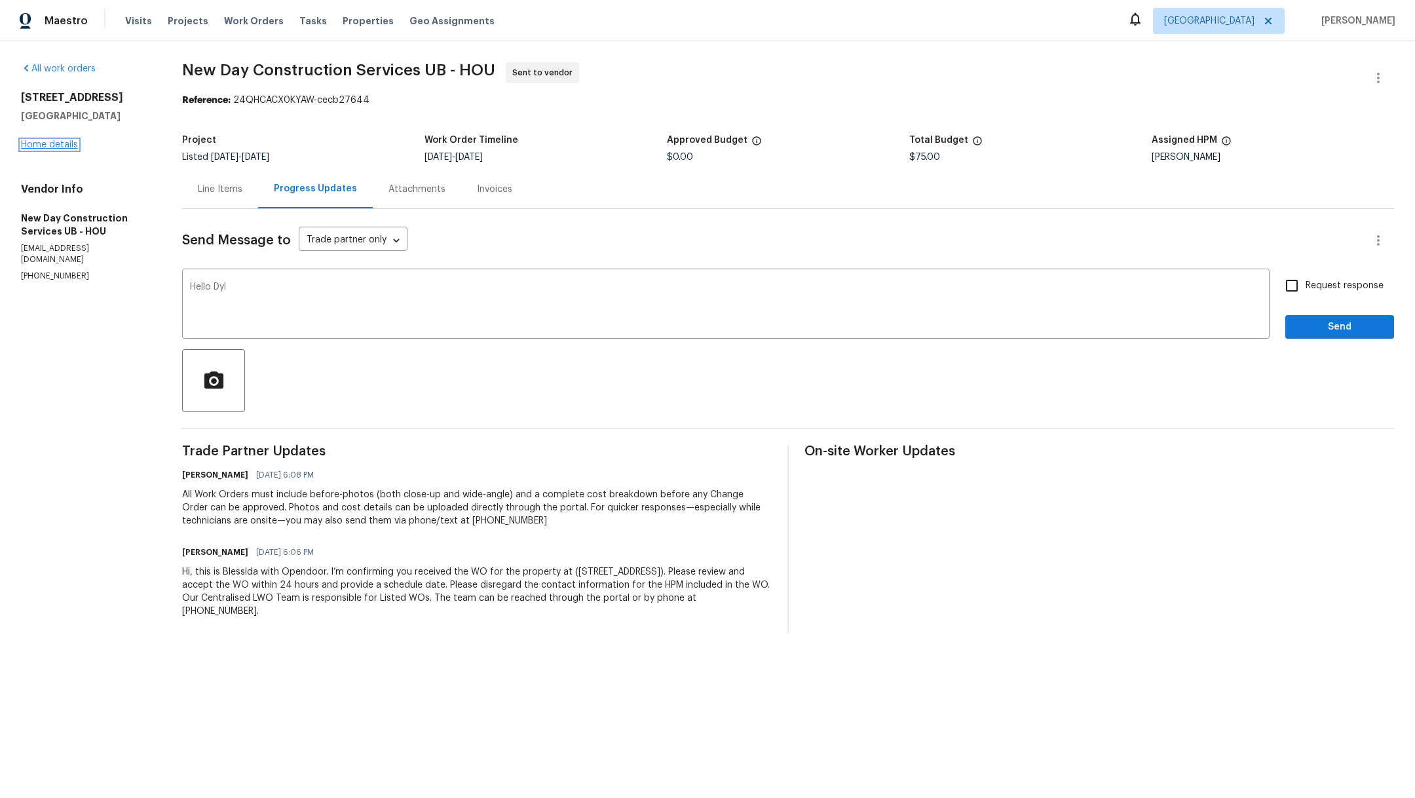
click at [64, 149] on link "Home details" at bounding box center [49, 144] width 57 height 9
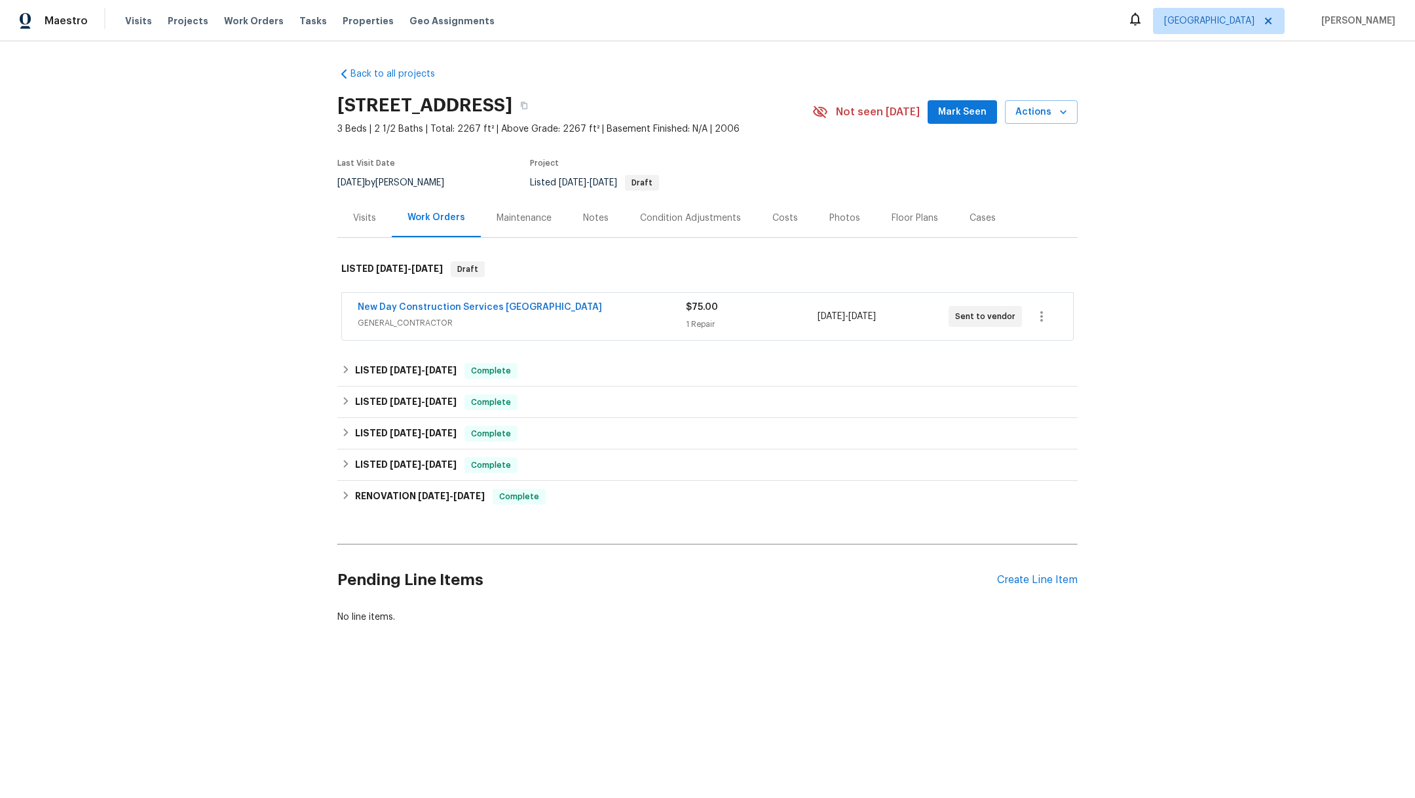
click at [354, 219] on div "Visits" at bounding box center [364, 218] width 23 height 13
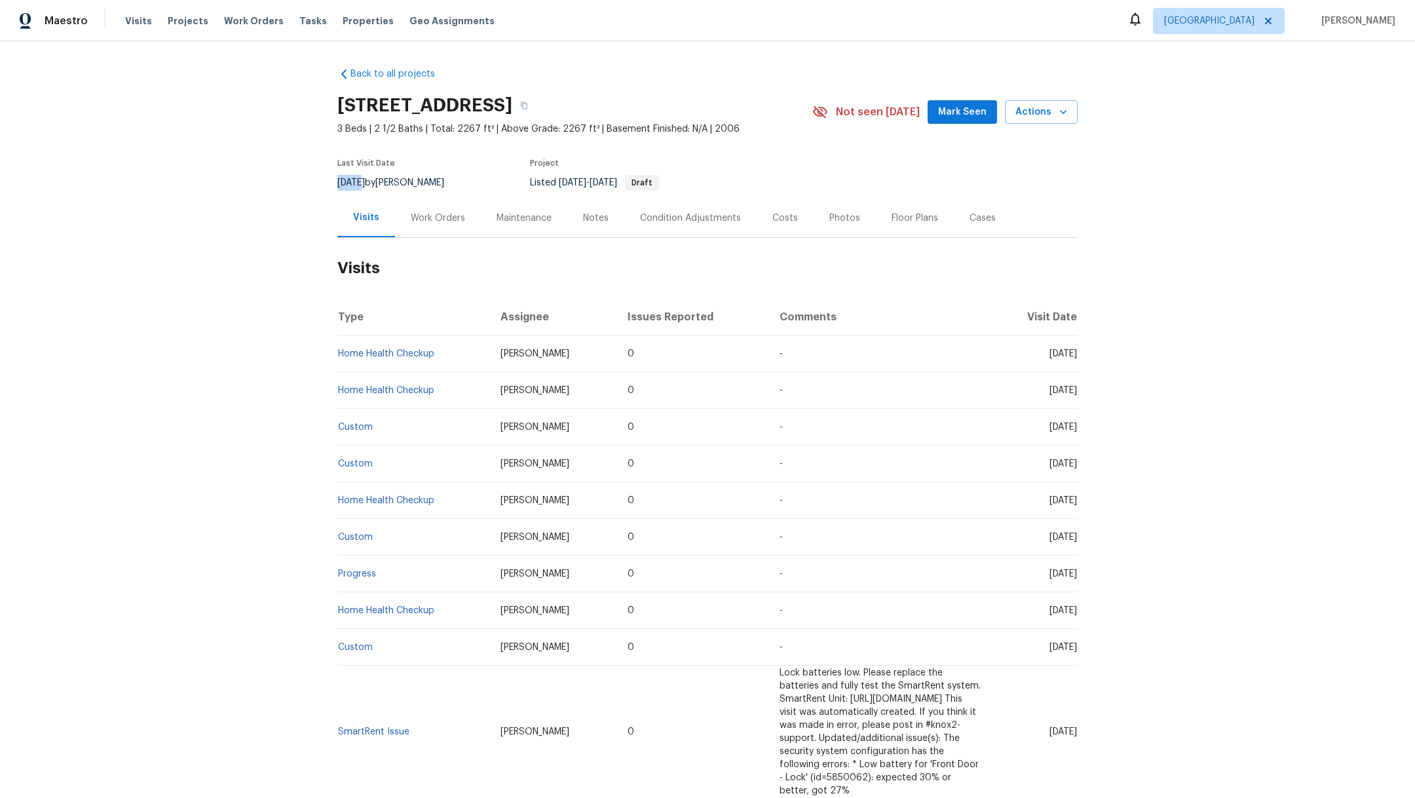
drag, startPoint x: 331, startPoint y: 183, endPoint x: 354, endPoint y: 183, distance: 23.6
click at [354, 183] on span "[DATE]" at bounding box center [351, 182] width 28 height 9
click at [369, 195] on div "Last Visit Date [DATE] by [PERSON_NAME] Project Listed [DATE] - [DATE] Draft" at bounding box center [559, 174] width 444 height 47
click at [428, 217] on div "Work Orders" at bounding box center [438, 218] width 54 height 13
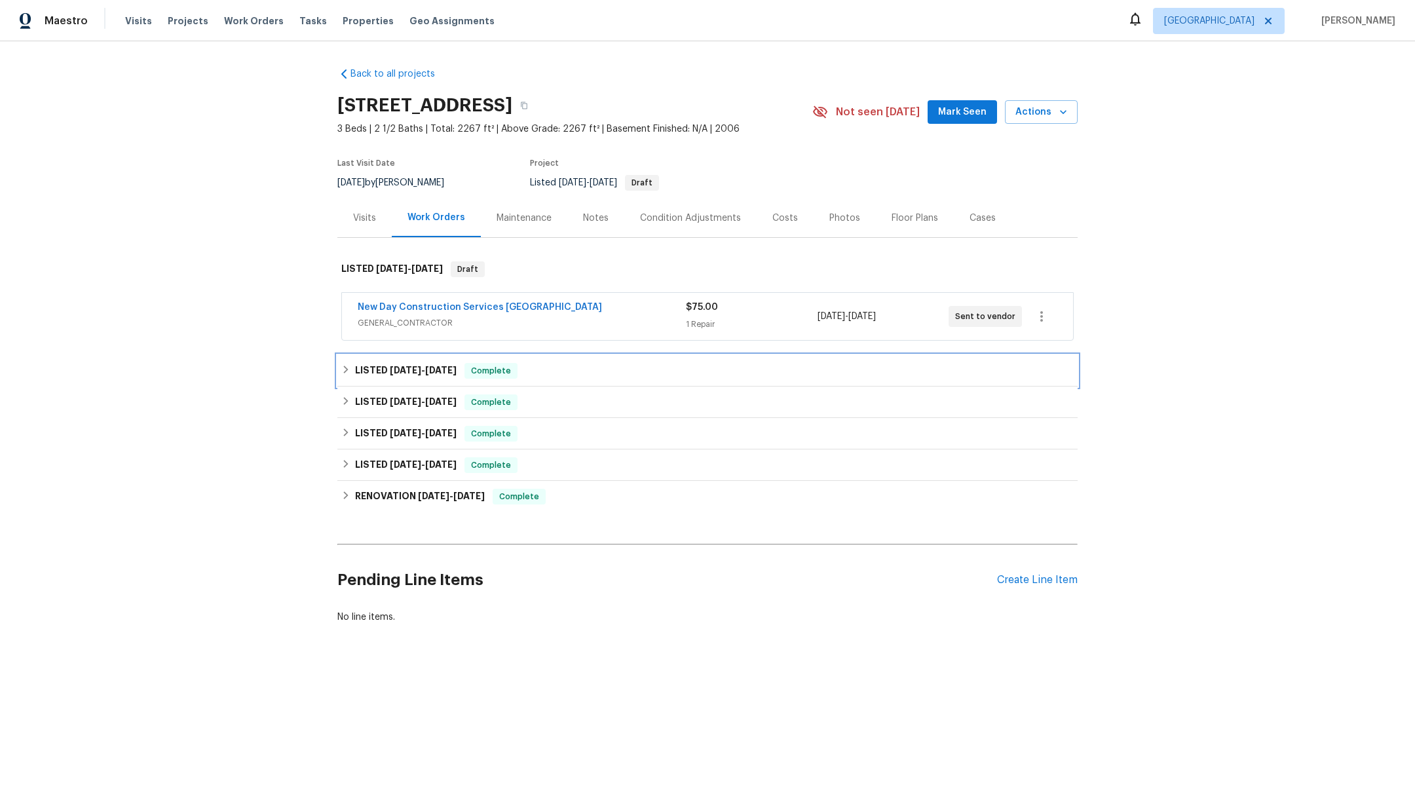
click at [413, 372] on span "[DATE] - [DATE]" at bounding box center [423, 369] width 67 height 9
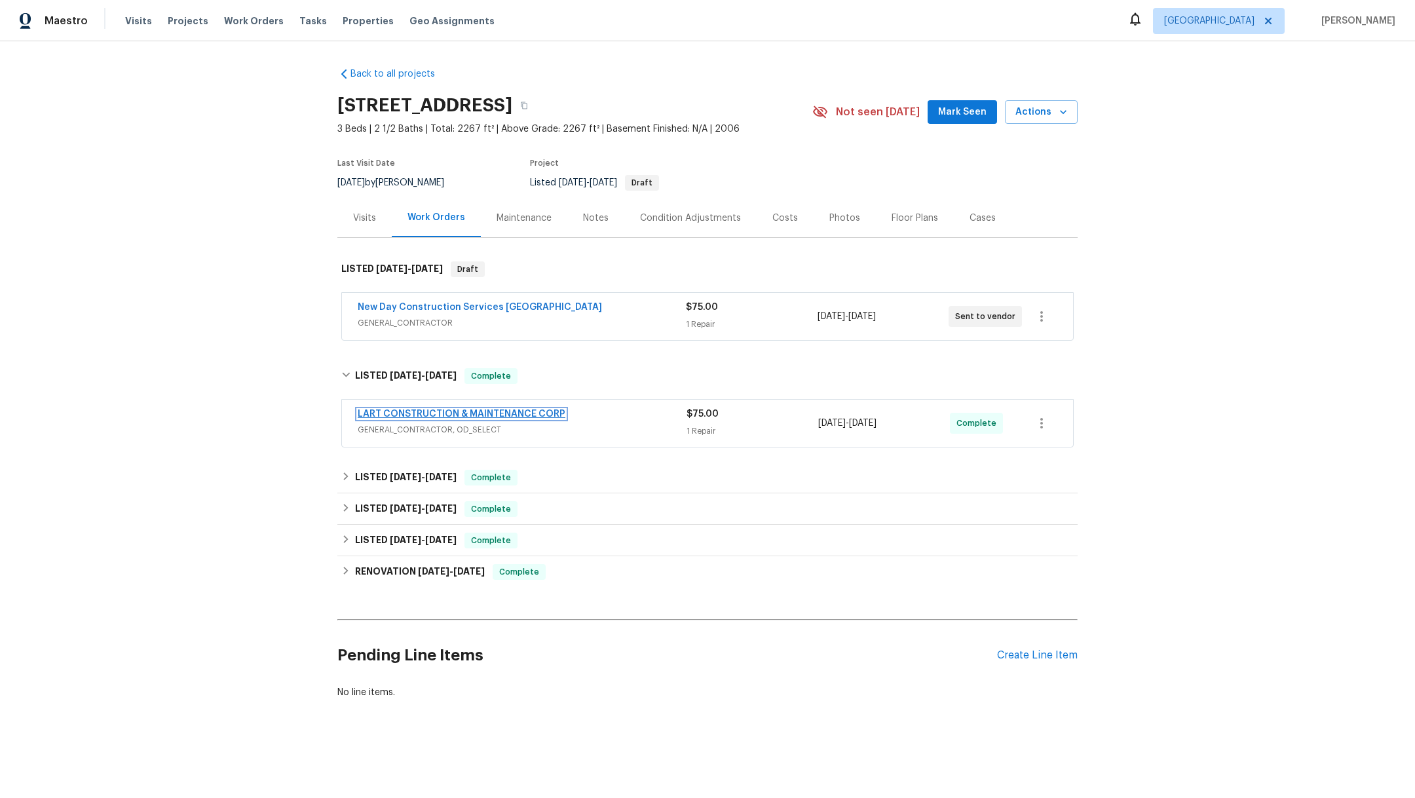
click at [435, 413] on link "LART CONSTRUCTION & MAINTENANCE CORP" at bounding box center [462, 413] width 208 height 9
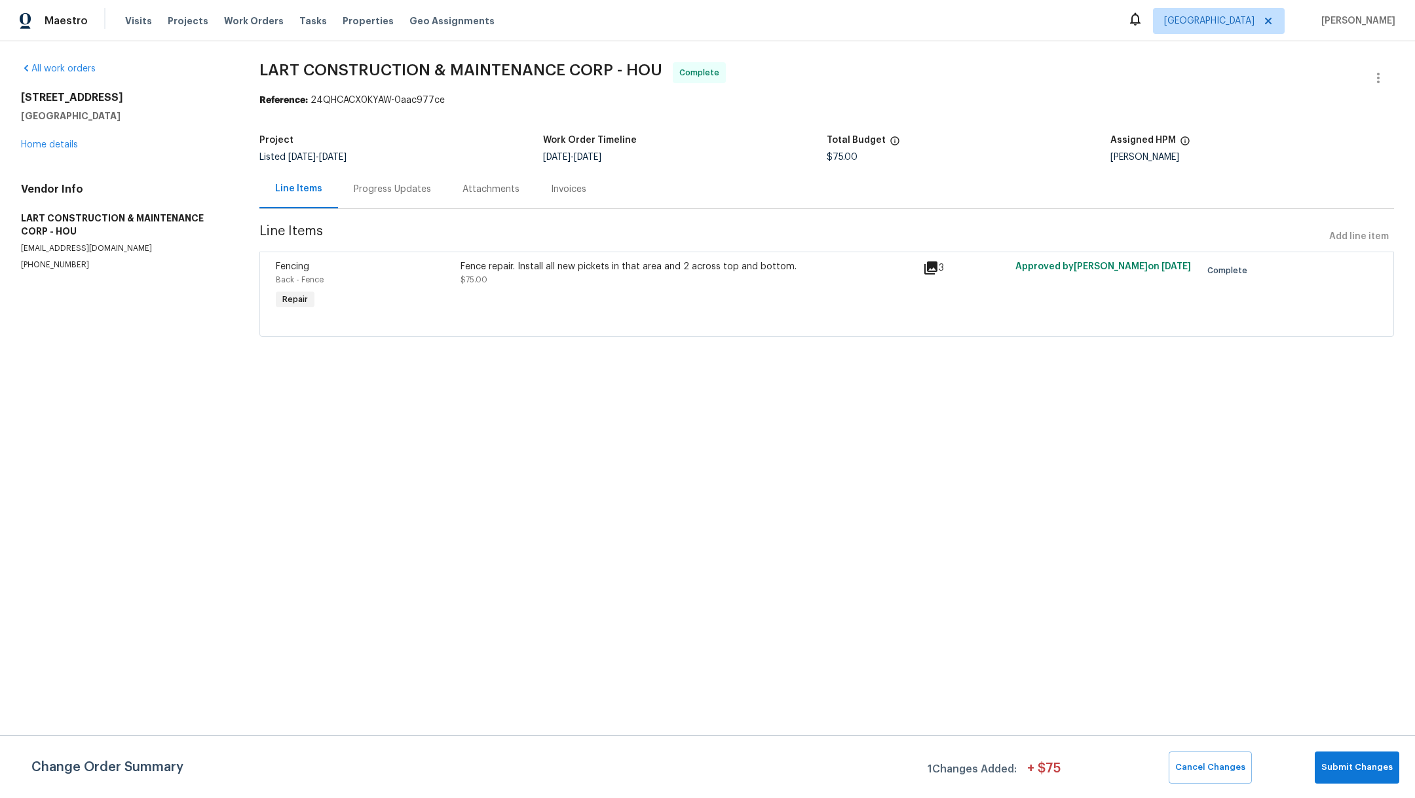
click at [563, 293] on div "Fence repair. Install all new pickets in that area and 2 across top and bottom.…" at bounding box center [688, 286] width 462 height 60
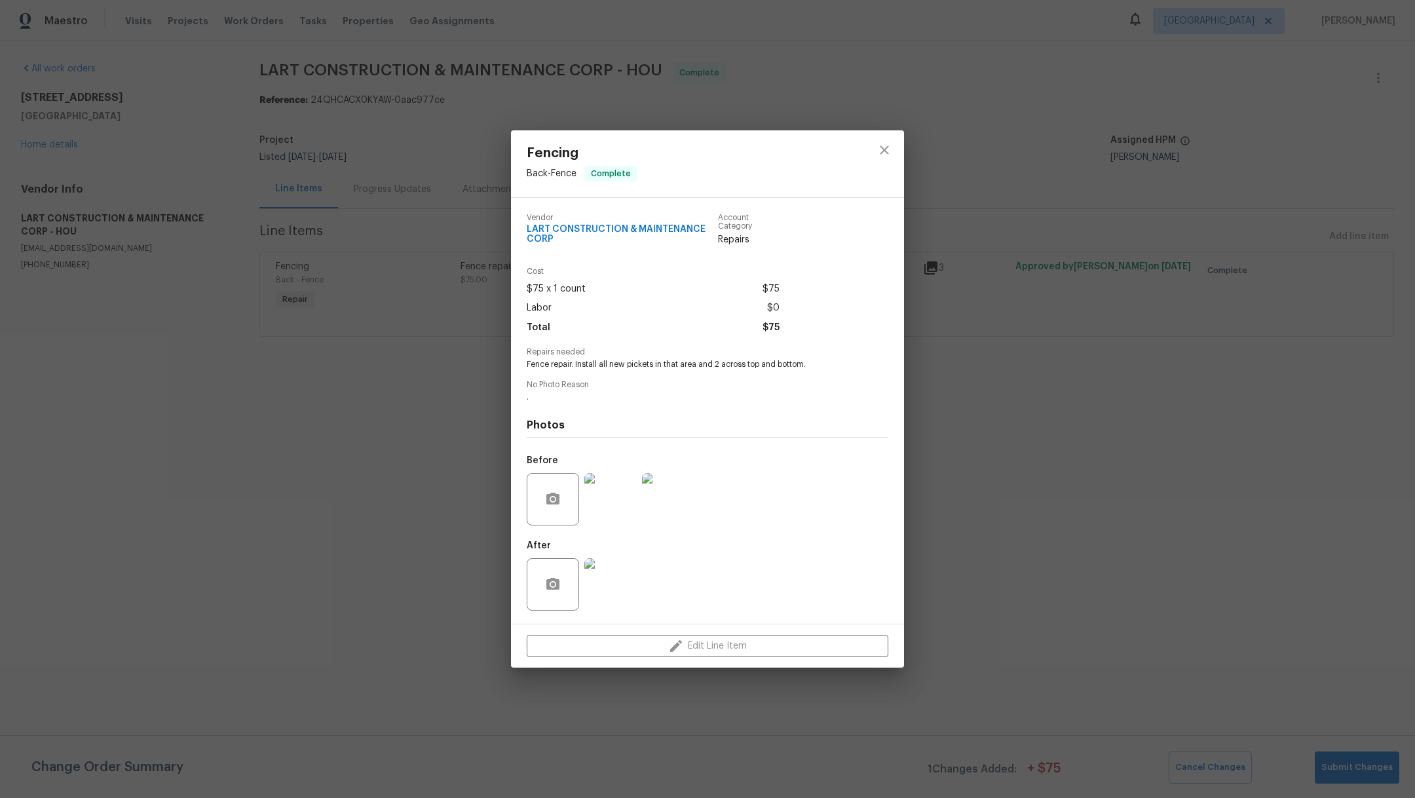
click at [622, 502] on img at bounding box center [610, 499] width 52 height 52
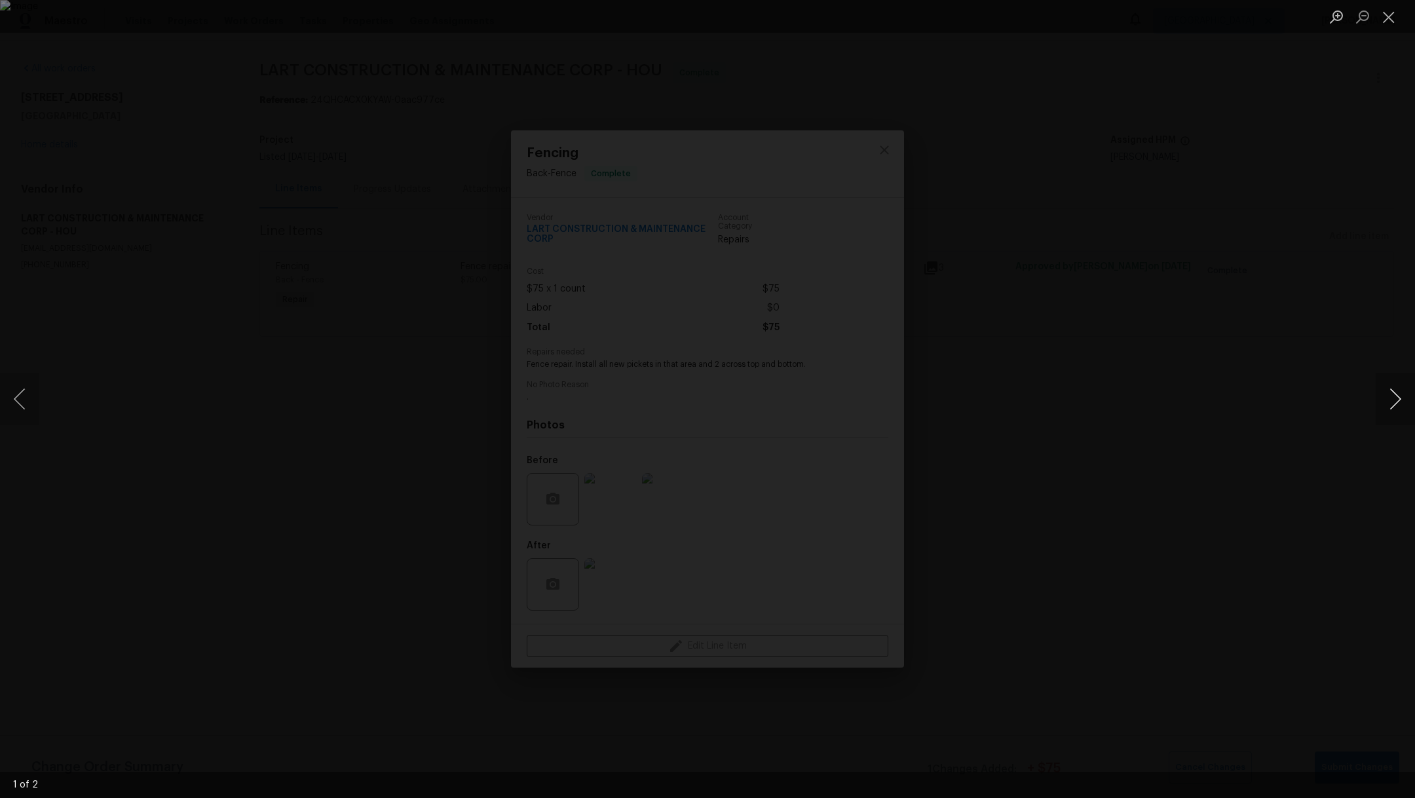
click at [1401, 400] on button "Next image" at bounding box center [1394, 399] width 39 height 52
click at [1390, 20] on button "Close lightbox" at bounding box center [1388, 16] width 26 height 23
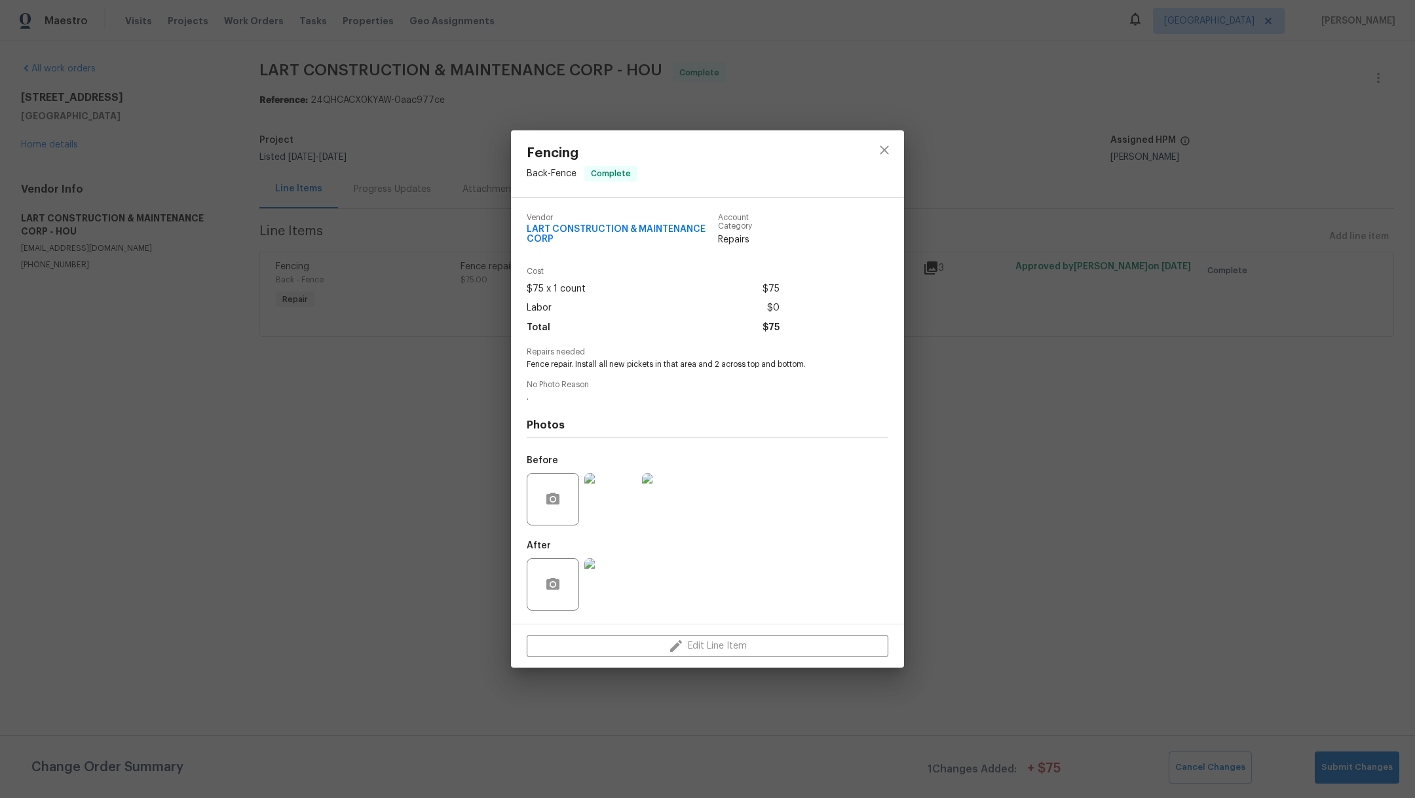
click at [652, 587] on div "After" at bounding box center [708, 575] width 362 height 85
click at [612, 586] on img at bounding box center [610, 584] width 52 height 52
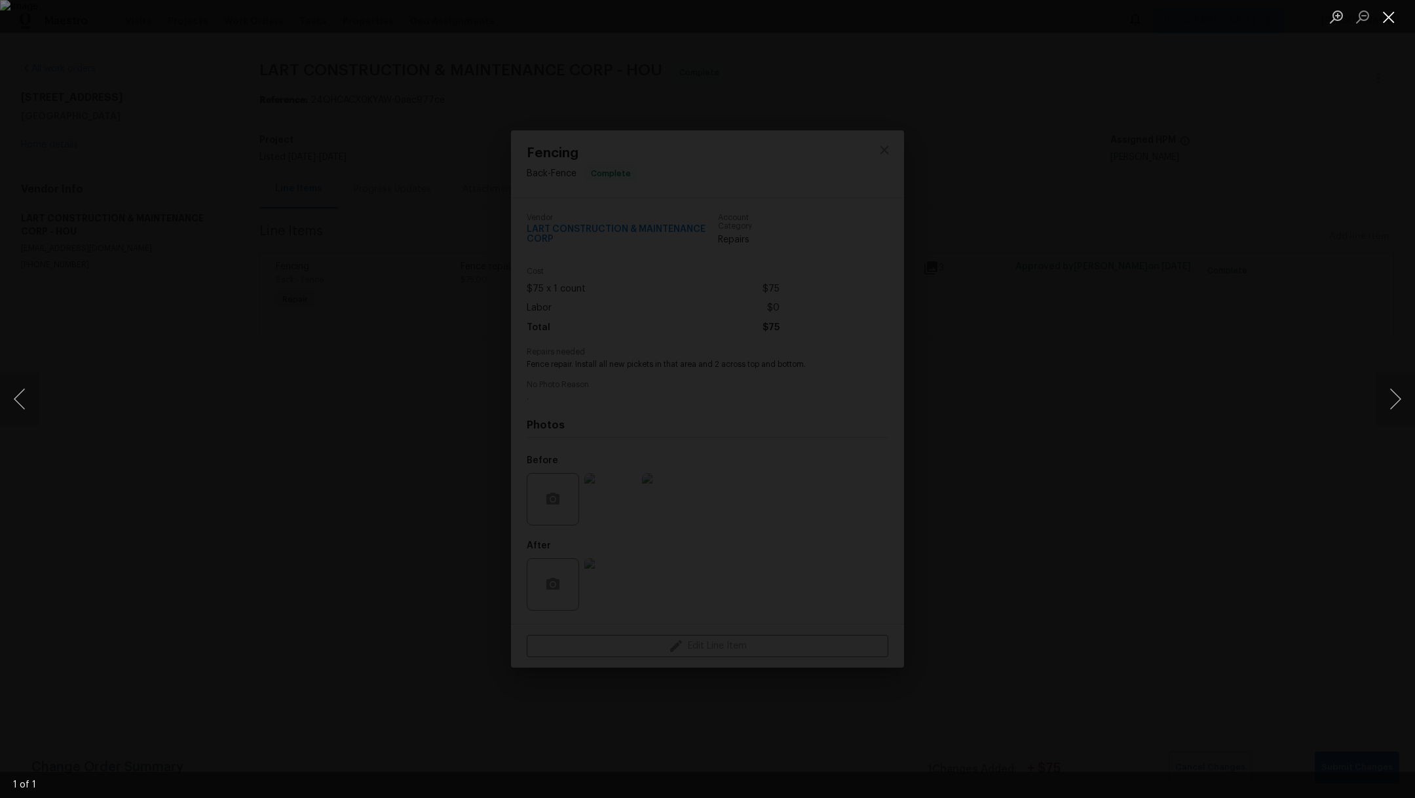
click at [1393, 21] on button "Close lightbox" at bounding box center [1388, 16] width 26 height 23
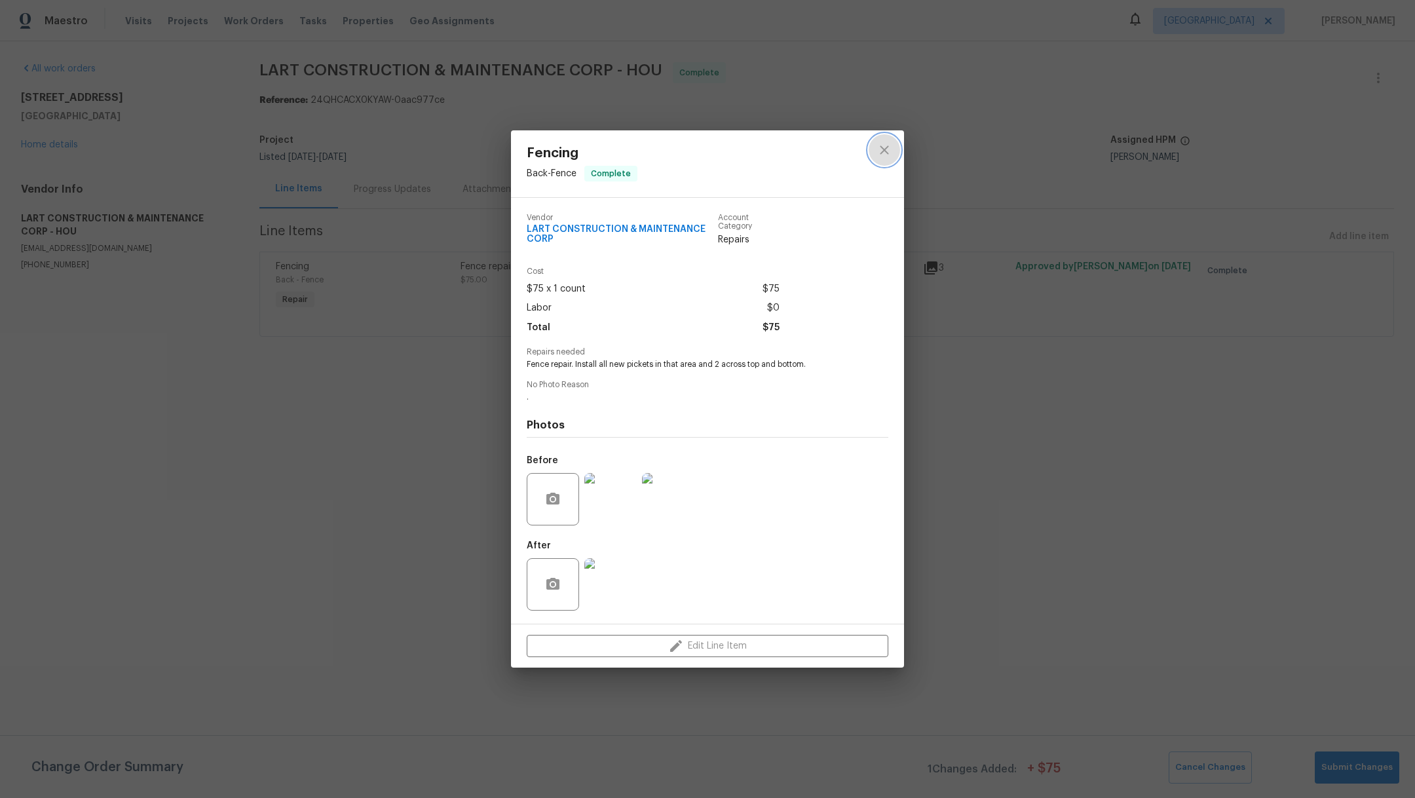
click at [889, 147] on icon "close" at bounding box center [884, 150] width 16 height 16
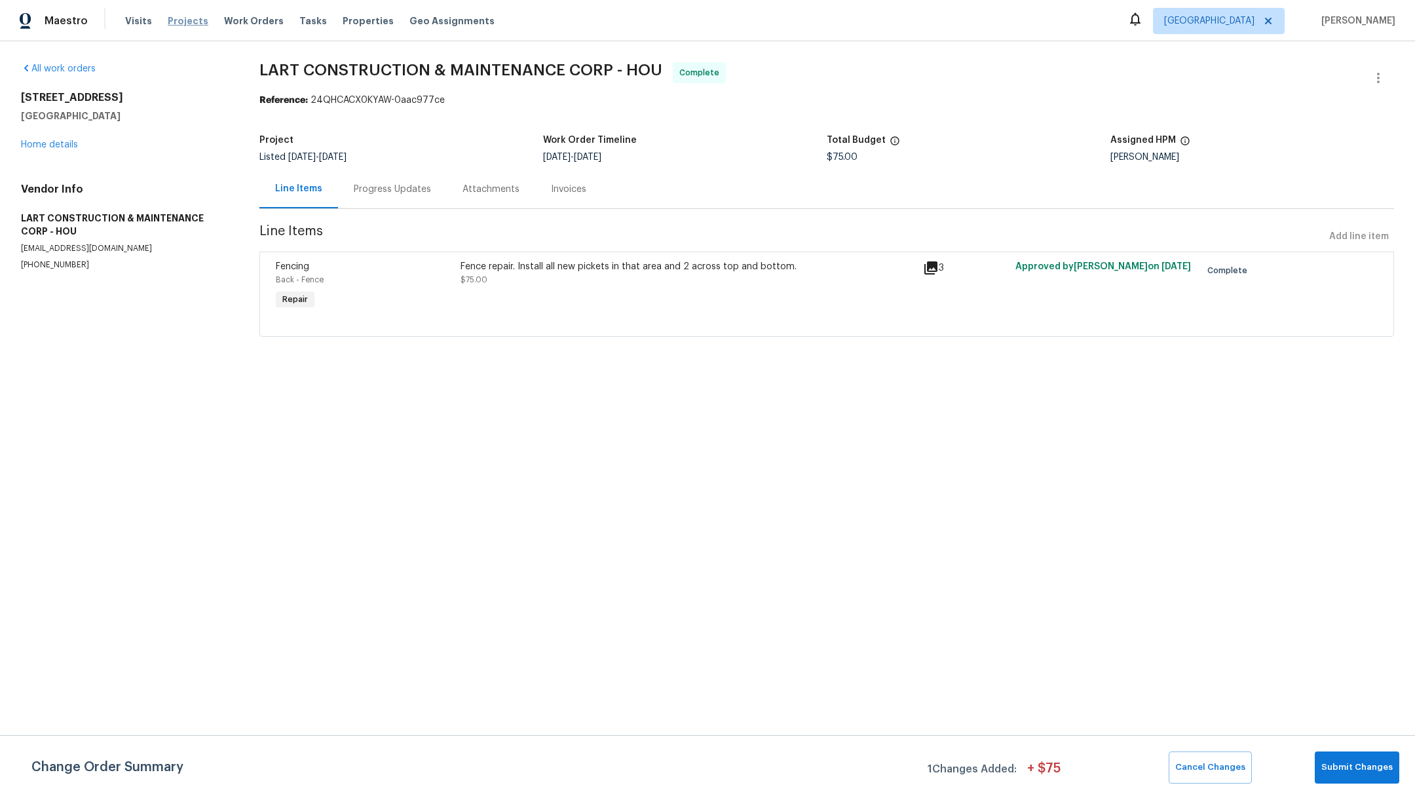
click at [180, 22] on span "Projects" at bounding box center [188, 20] width 41 height 13
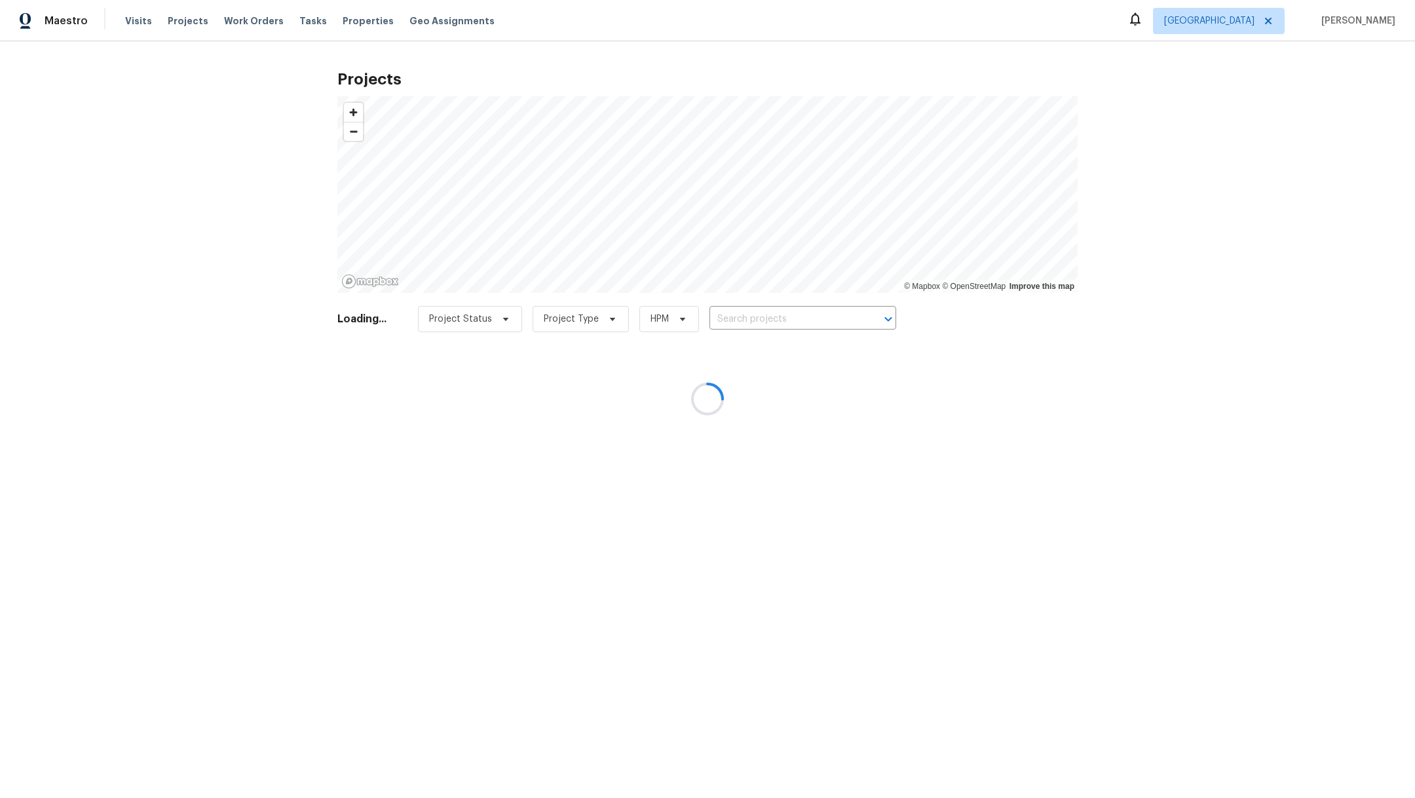
click at [750, 324] on div at bounding box center [707, 399] width 1415 height 798
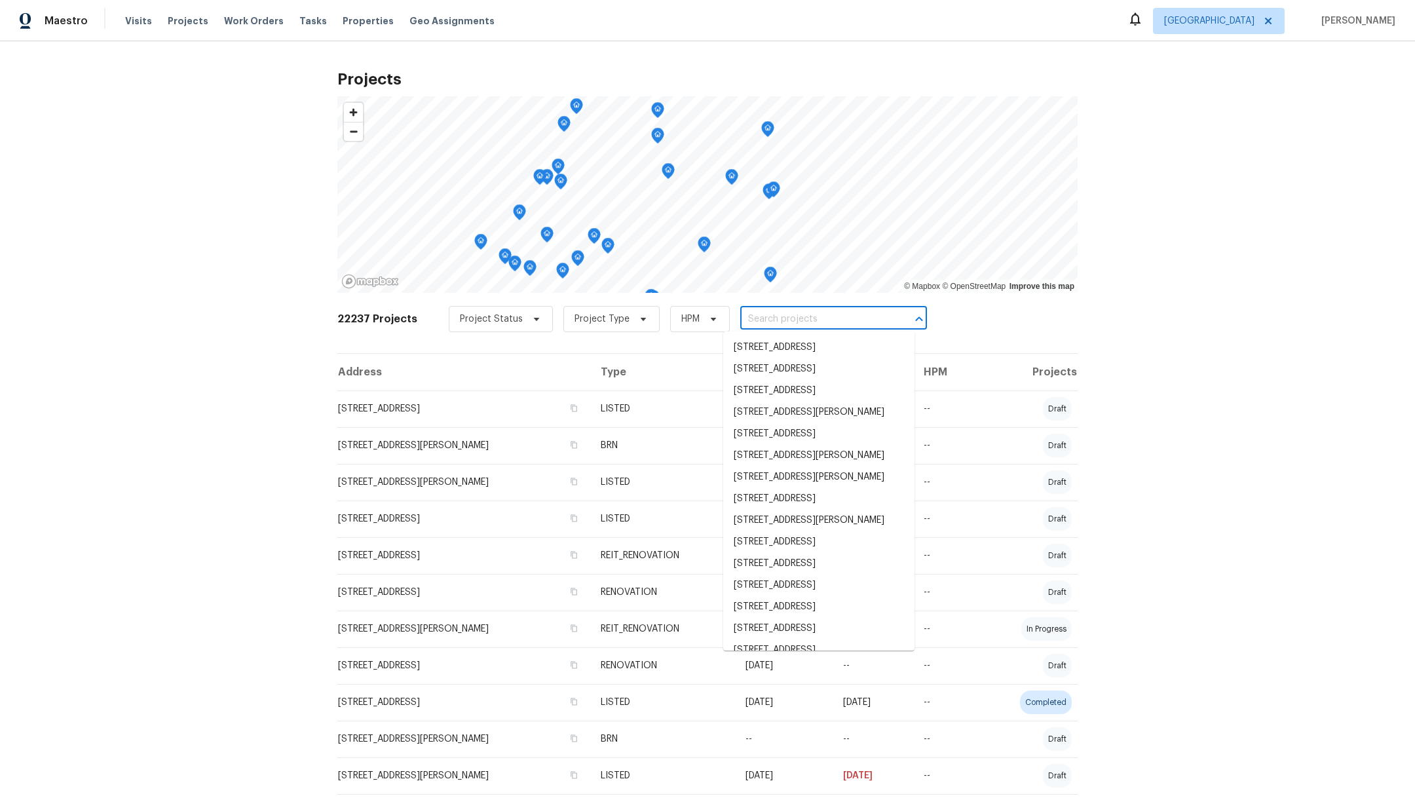
click at [747, 318] on input "text" at bounding box center [815, 319] width 150 height 20
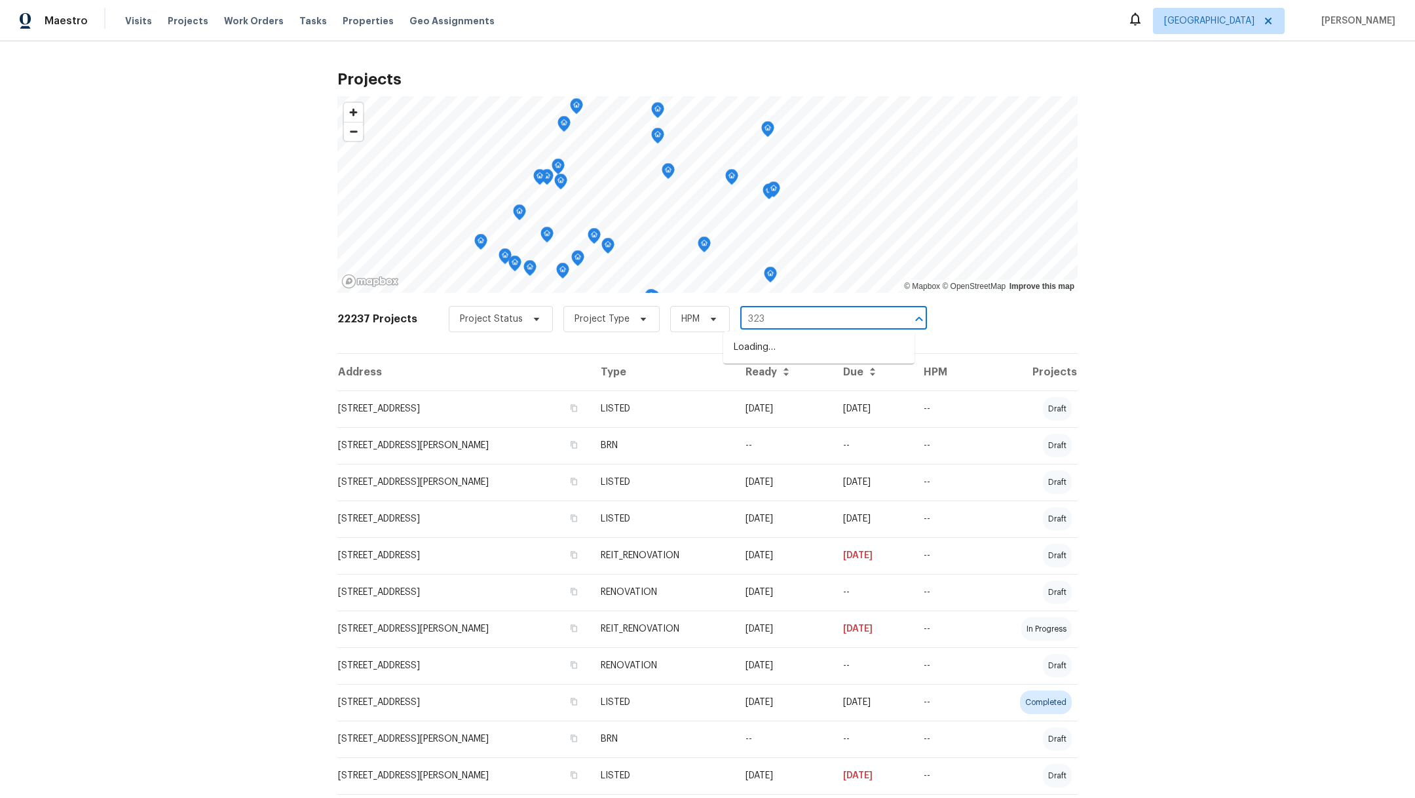
type input "3231"
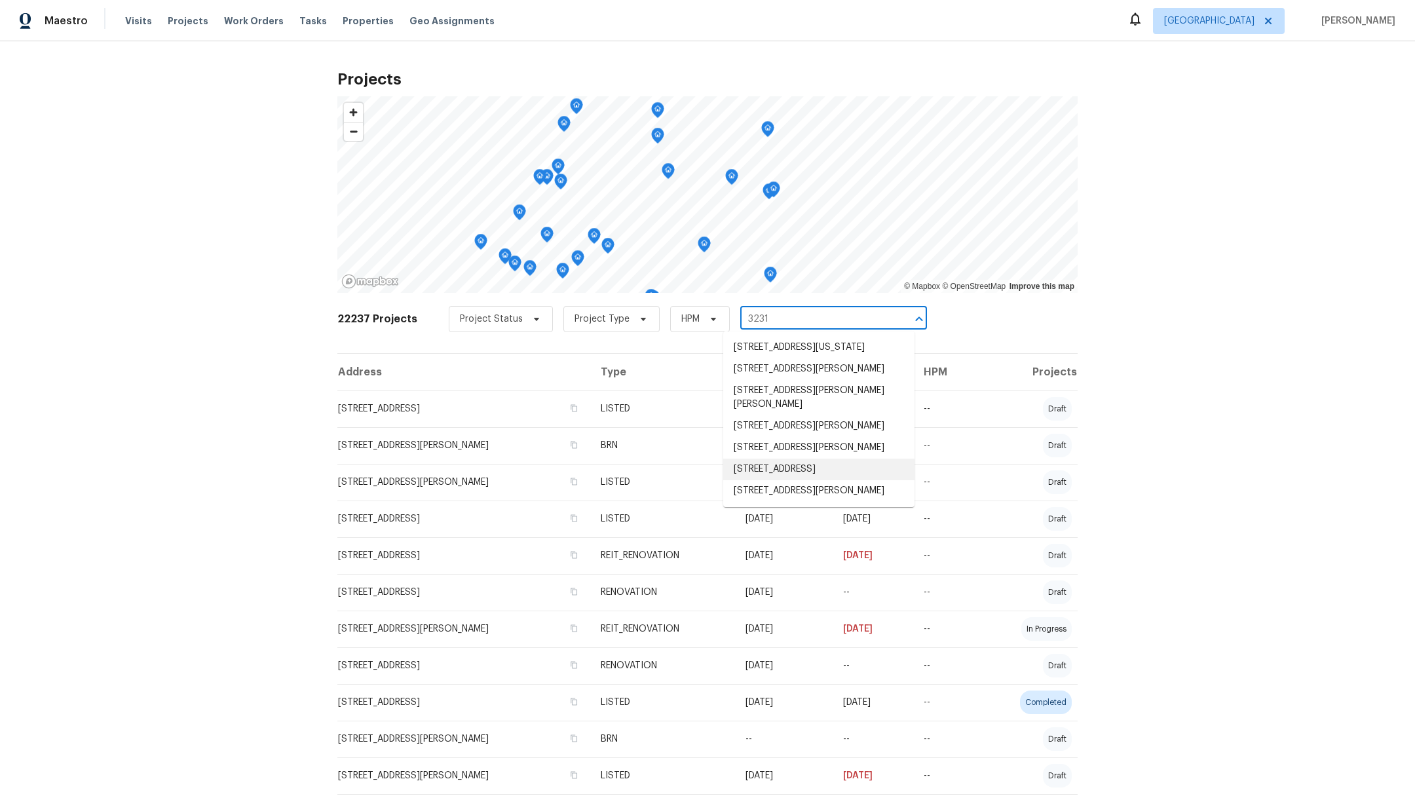
click at [783, 480] on li "[STREET_ADDRESS]" at bounding box center [818, 469] width 191 height 22
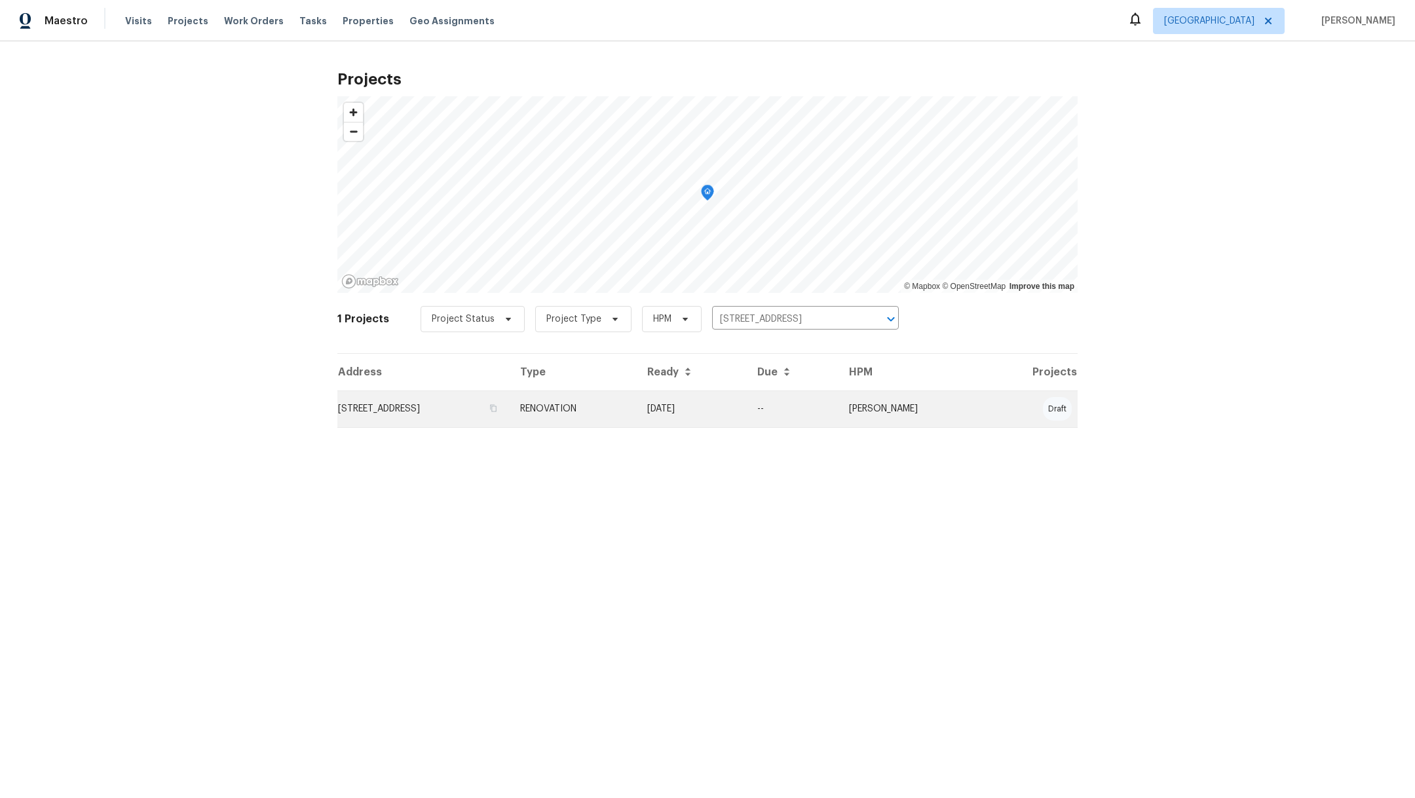
click at [453, 410] on td "[STREET_ADDRESS]" at bounding box center [423, 408] width 172 height 37
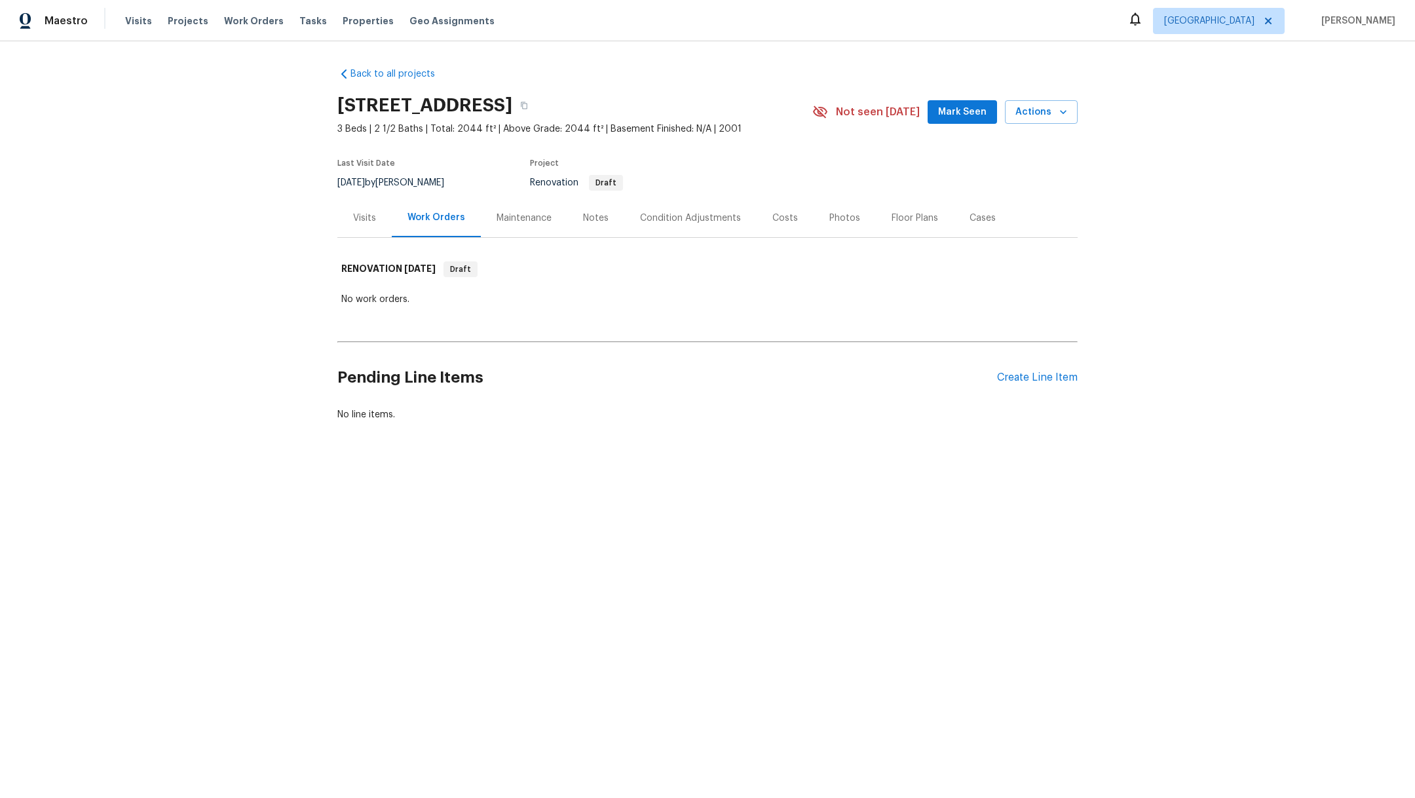
click at [523, 222] on div "Maintenance" at bounding box center [523, 218] width 55 height 13
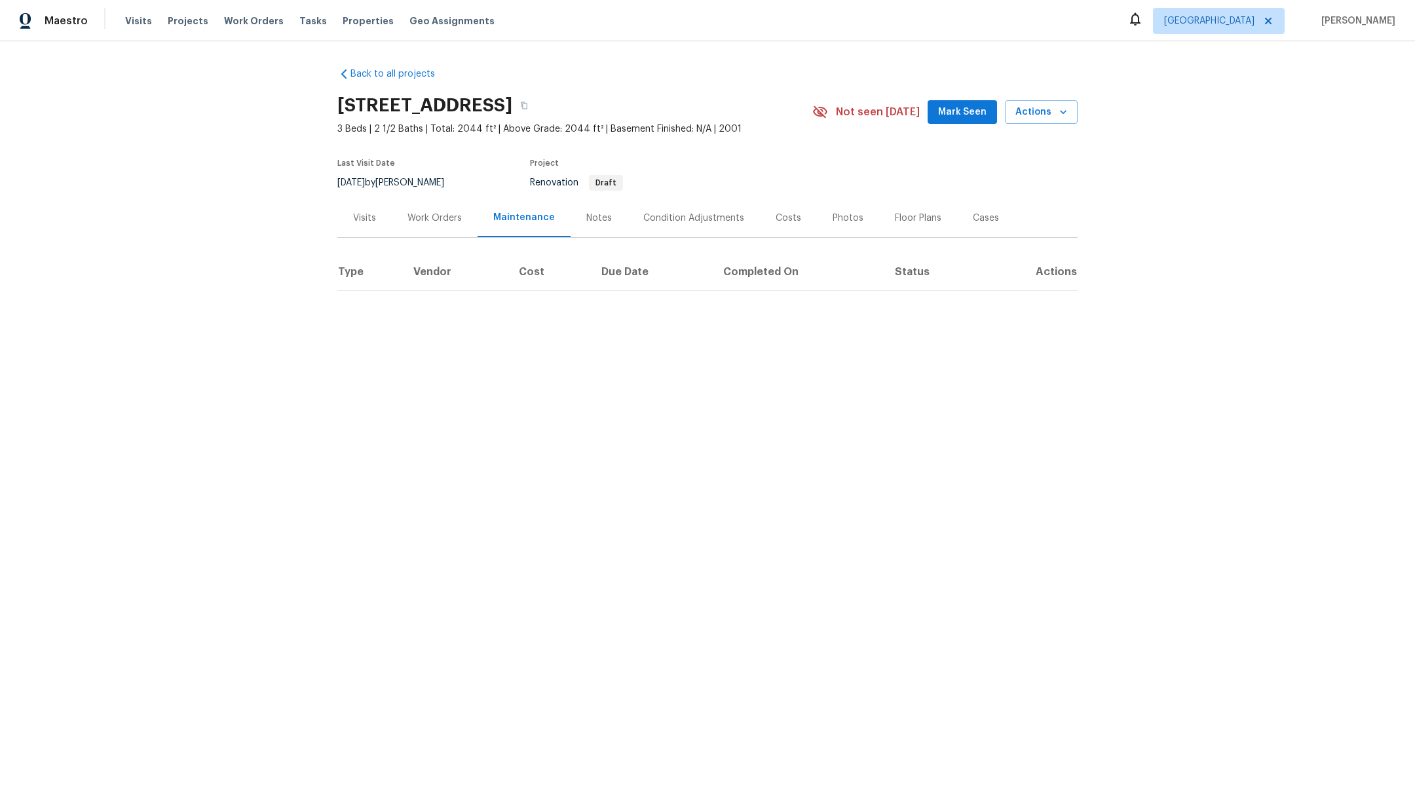
click at [580, 225] on div "Notes" at bounding box center [598, 217] width 57 height 39
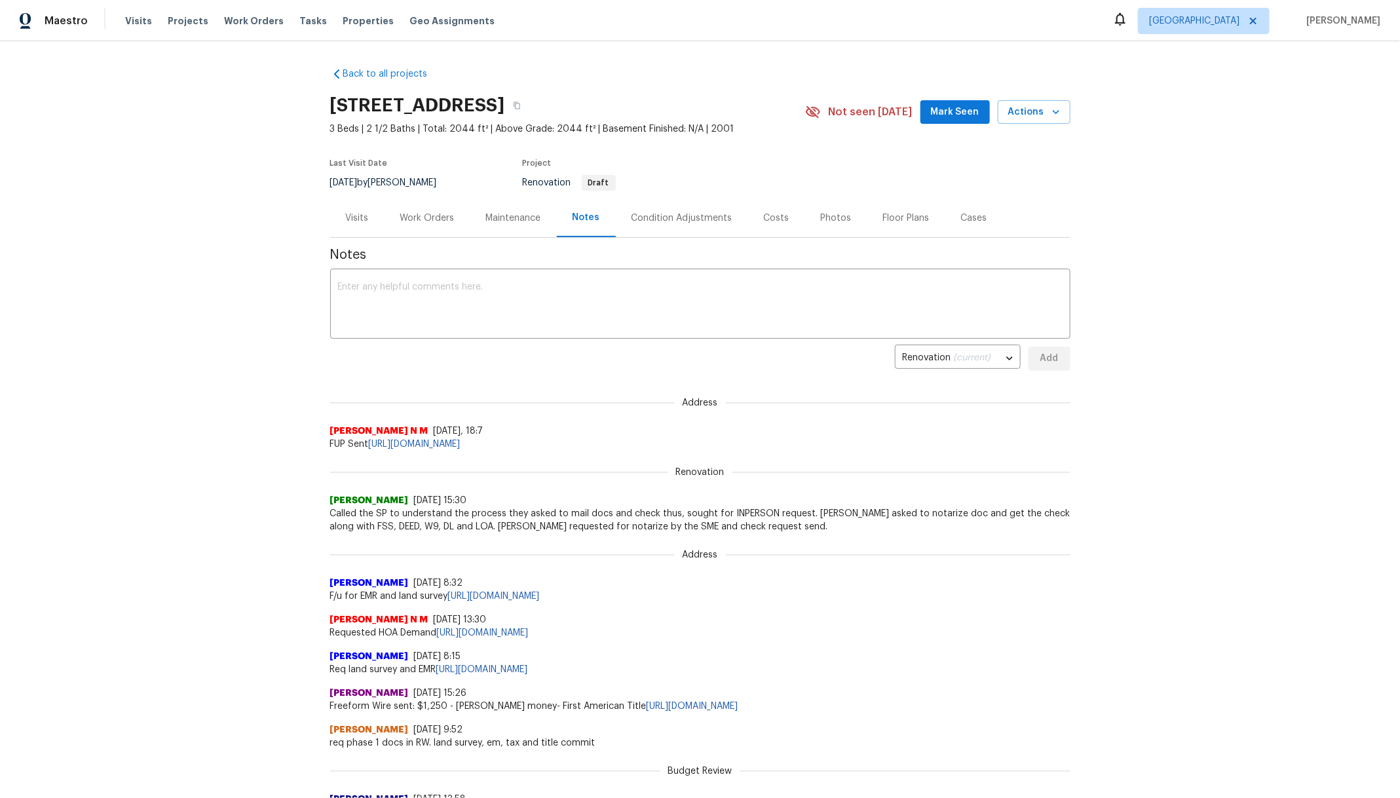
click at [762, 224] on div "Costs" at bounding box center [776, 217] width 57 height 39
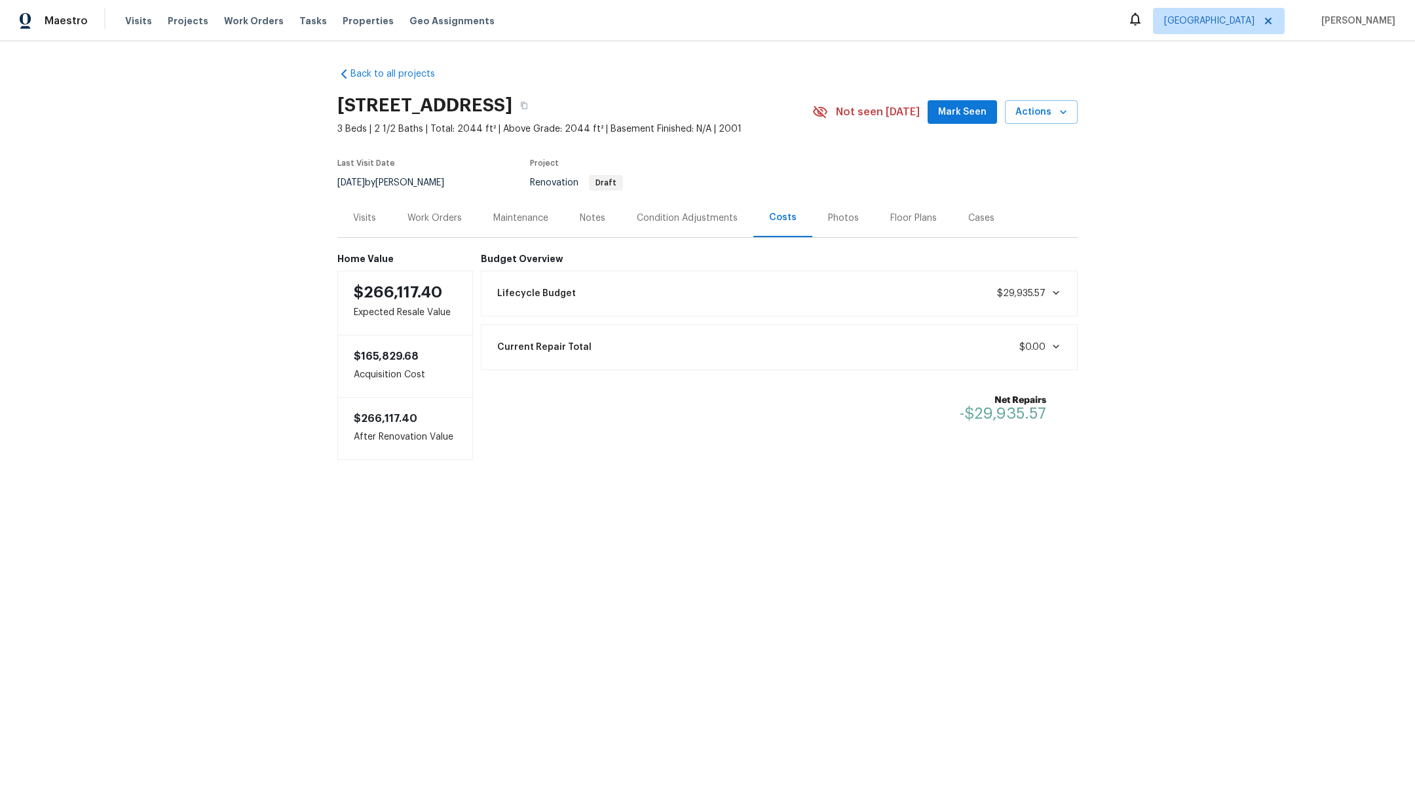
click at [762, 343] on div "Current Repair Total $0.00" at bounding box center [779, 347] width 580 height 29
click at [762, 344] on div "Current Repair Total $0.00" at bounding box center [779, 347] width 580 height 29
click at [713, 216] on div "Condition Adjustments" at bounding box center [687, 218] width 101 height 13
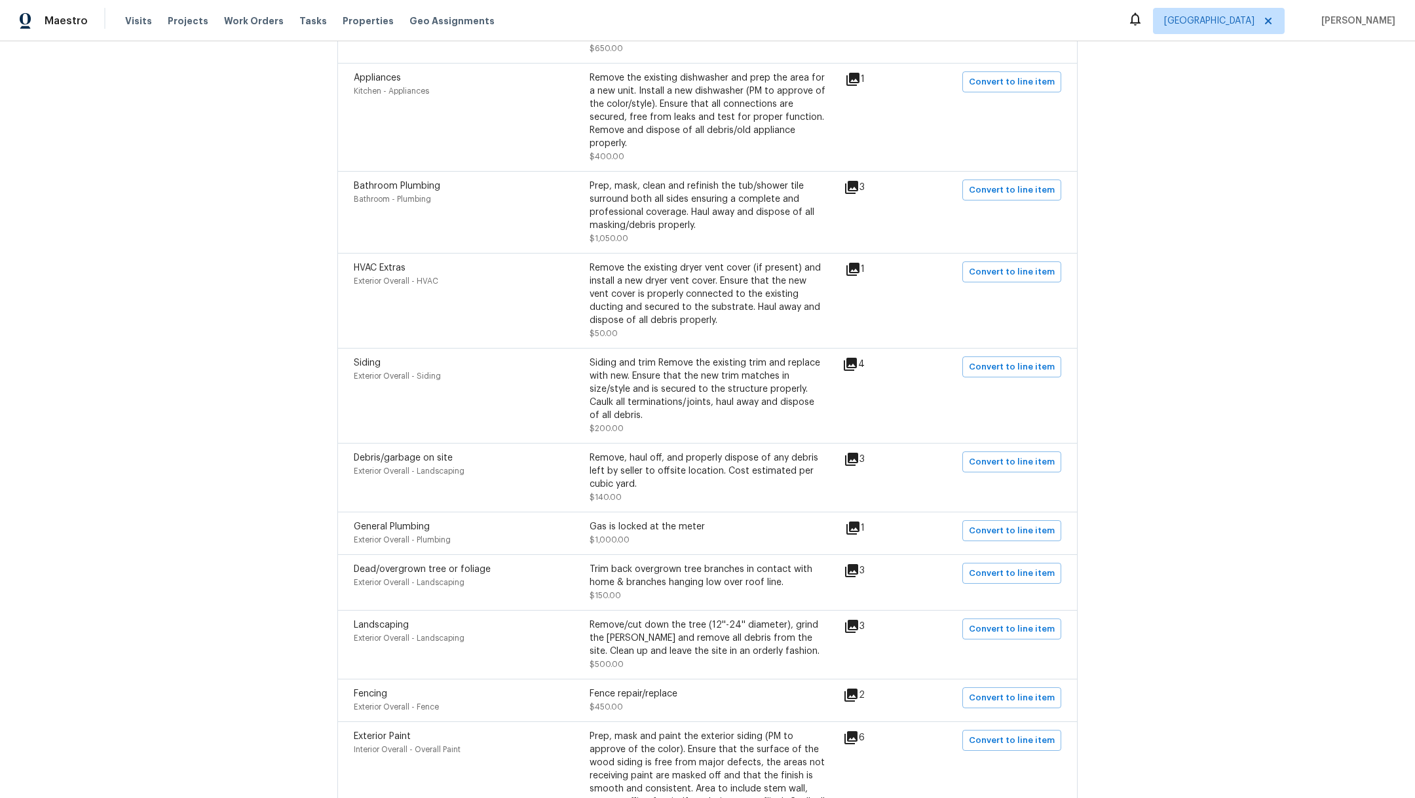
scroll to position [641, 0]
click at [850, 261] on icon at bounding box center [852, 267] width 13 height 13
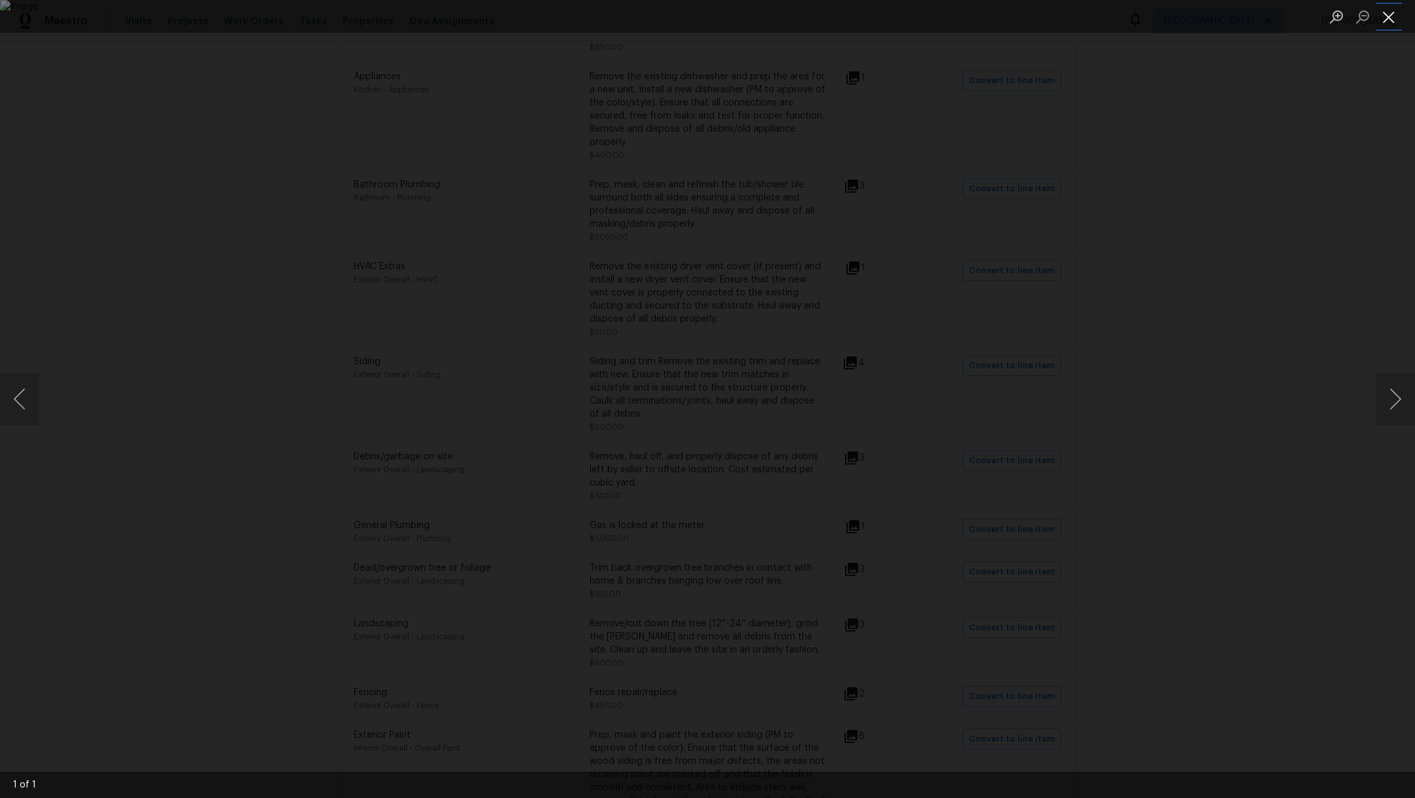
click at [1387, 20] on button "Close lightbox" at bounding box center [1388, 16] width 26 height 23
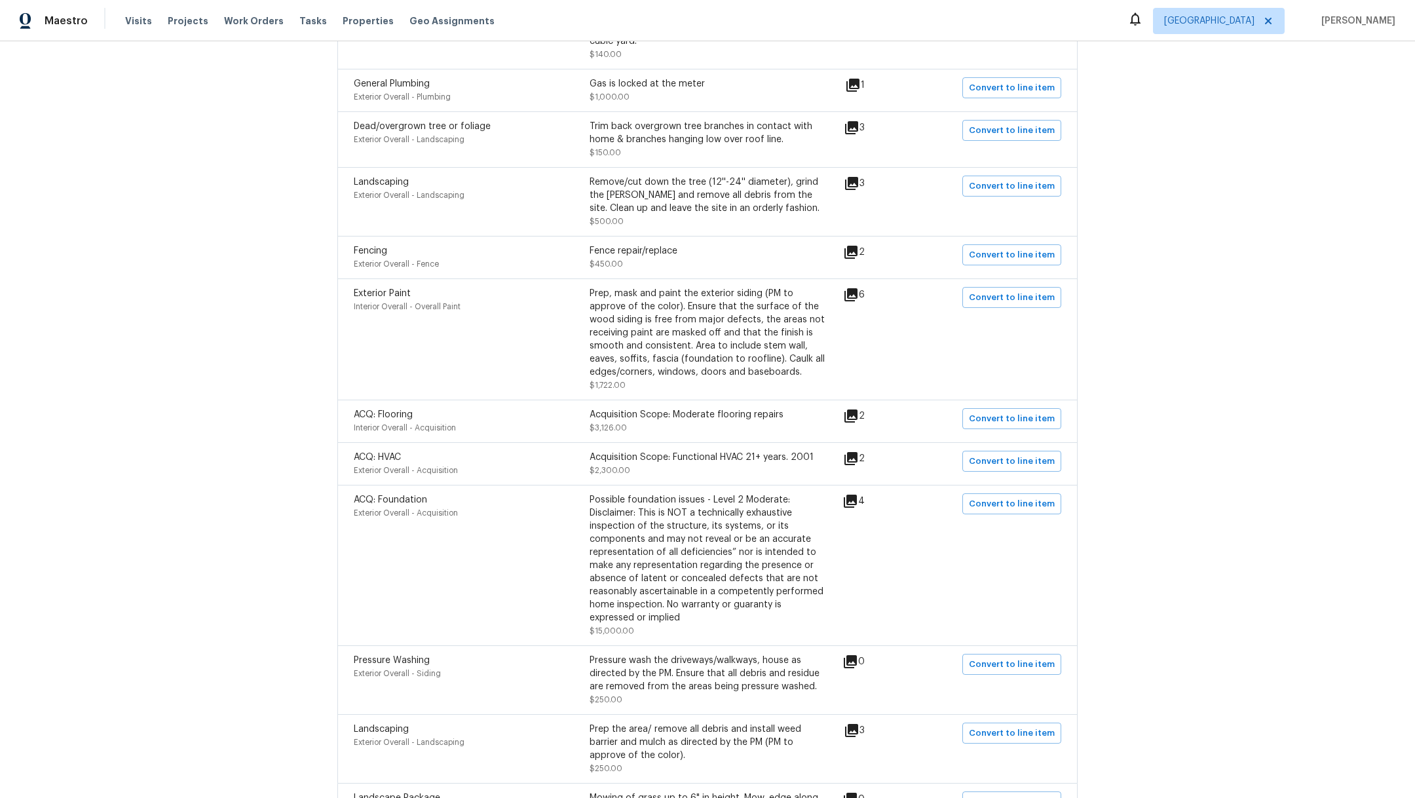
scroll to position [1083, 0]
click at [702, 322] on div "Prep, mask and paint the exterior siding (PM to approve of the color). Ensure t…" at bounding box center [707, 332] width 236 height 92
click at [852, 288] on icon at bounding box center [850, 294] width 13 height 13
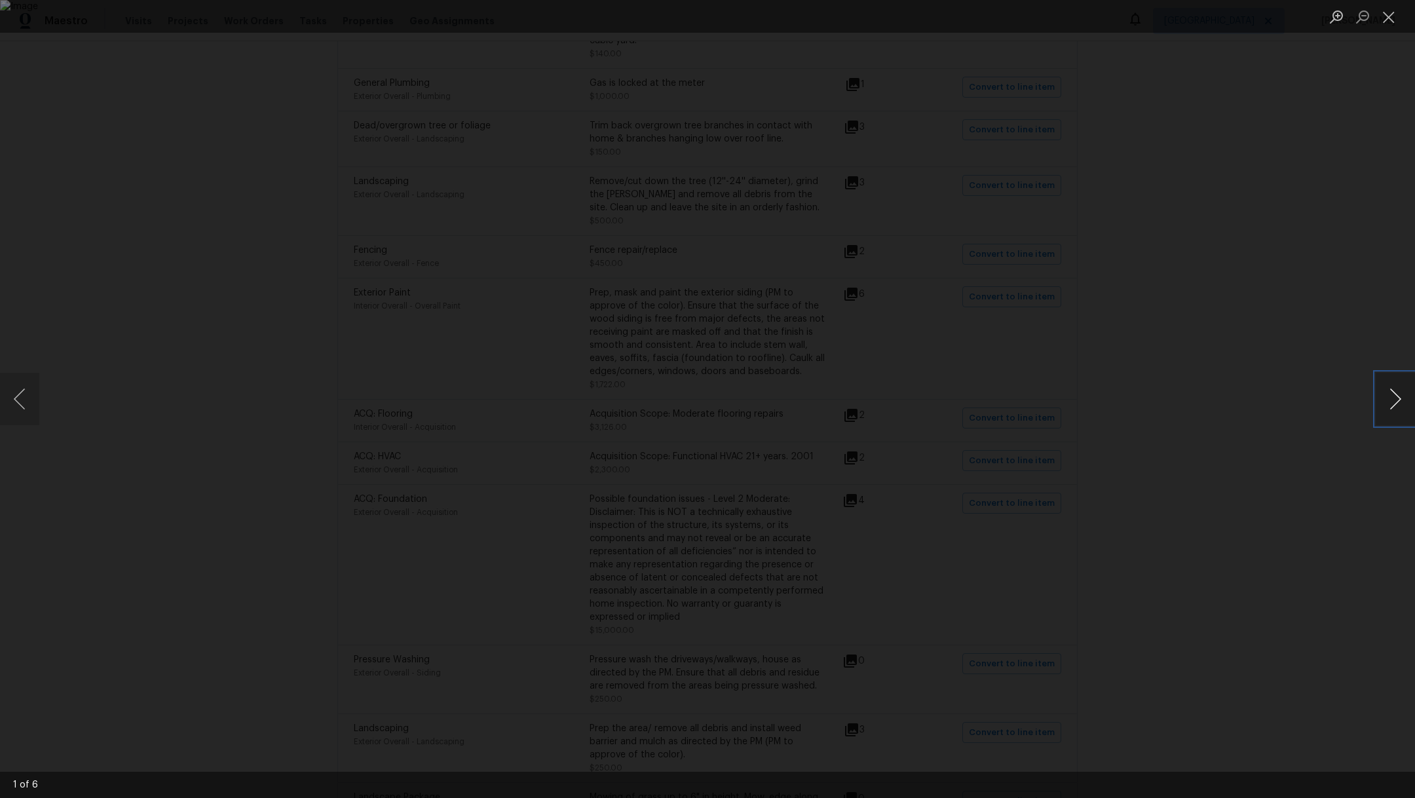
click at [1387, 405] on button "Next image" at bounding box center [1394, 399] width 39 height 52
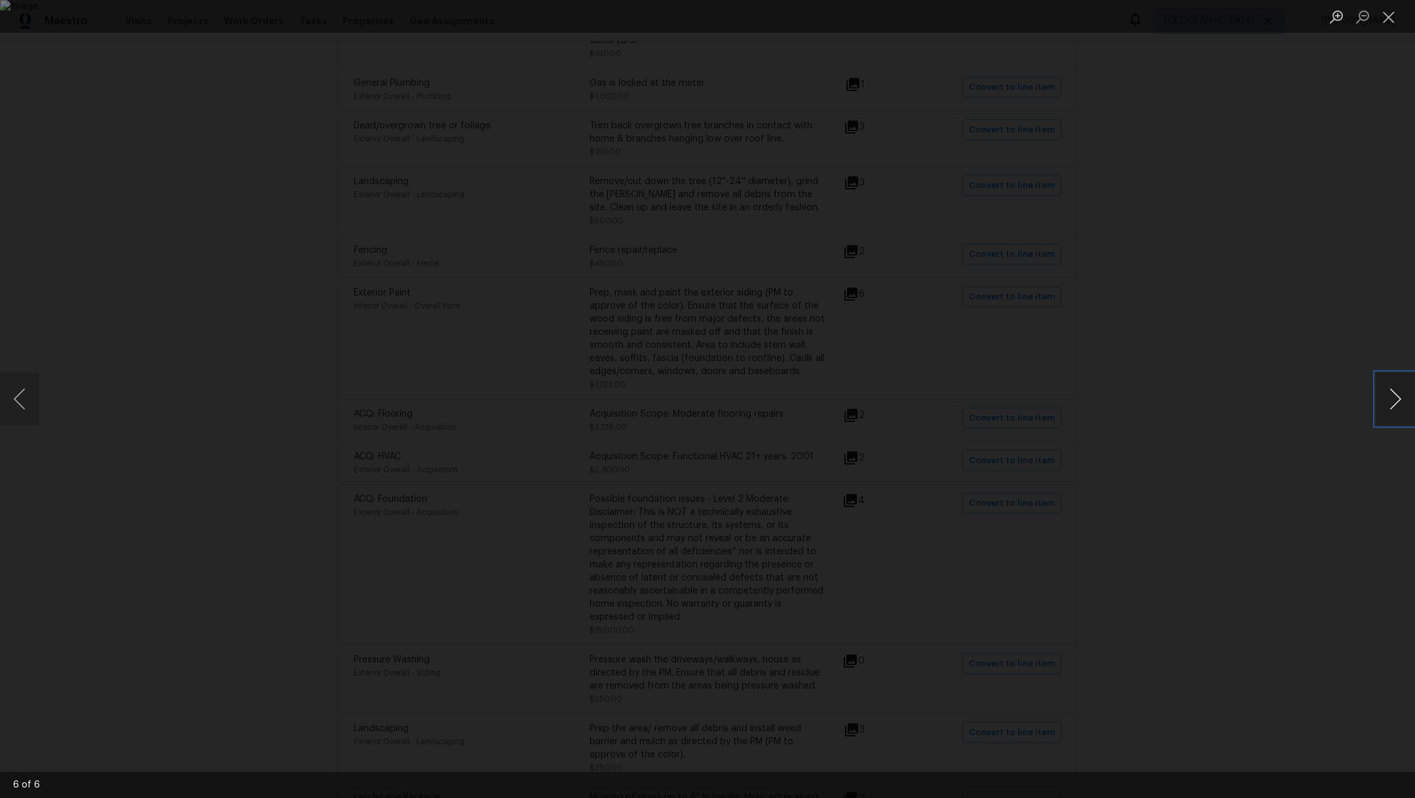
click at [1387, 405] on button "Next image" at bounding box center [1394, 399] width 39 height 52
click at [5, 392] on button "Previous image" at bounding box center [19, 399] width 39 height 52
click at [1387, 22] on button "Close lightbox" at bounding box center [1388, 16] width 26 height 23
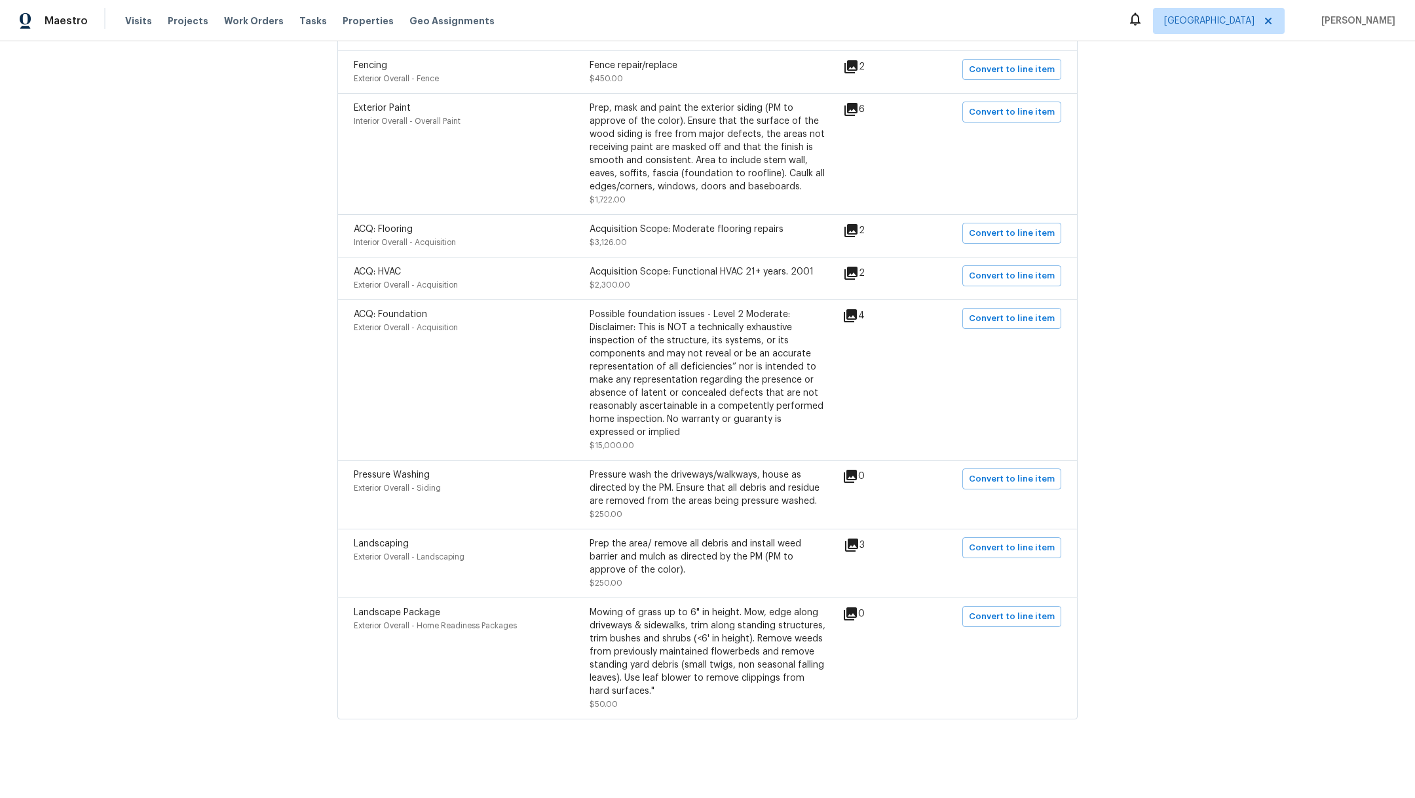
scroll to position [0, 0]
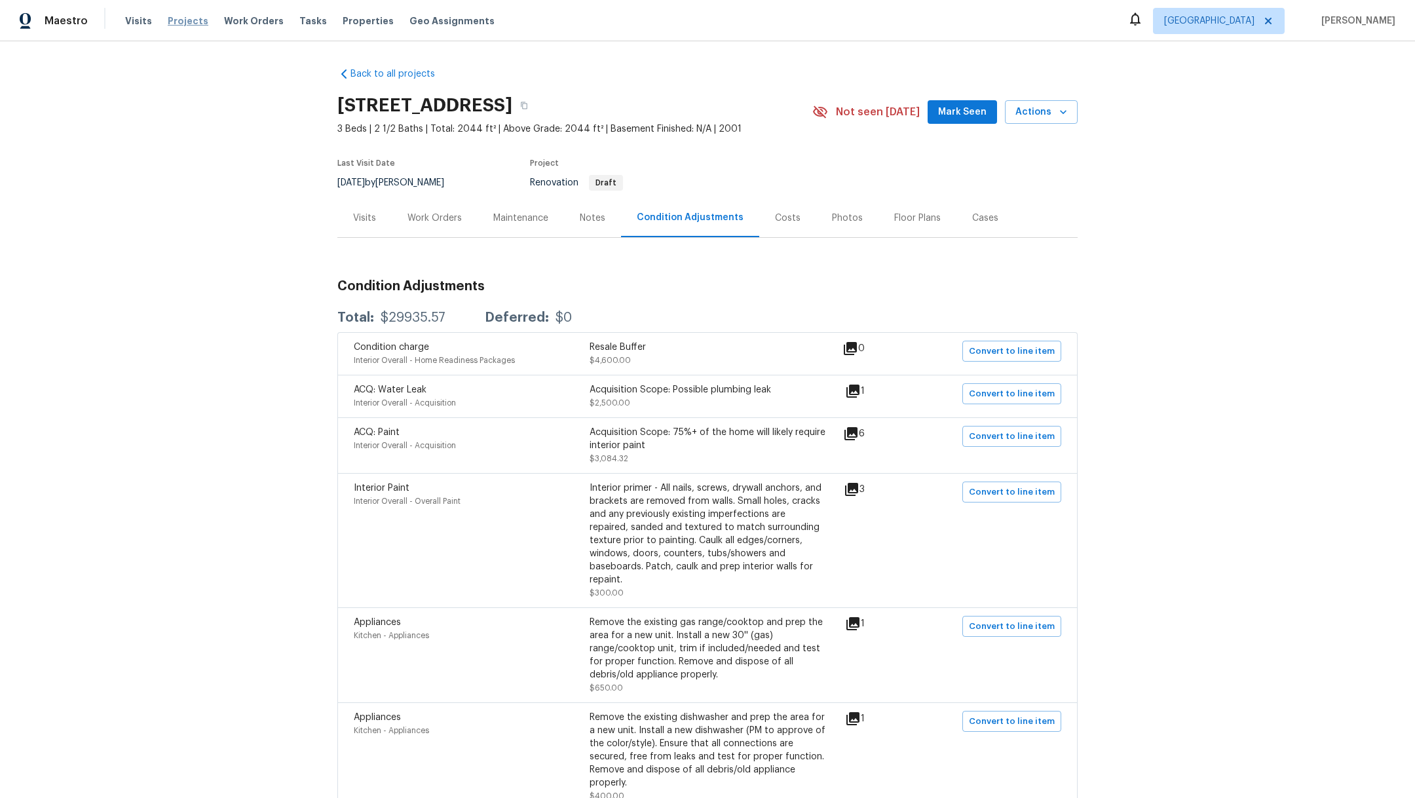
click at [191, 17] on span "Projects" at bounding box center [188, 20] width 41 height 13
